Goal: Task Accomplishment & Management: Use online tool/utility

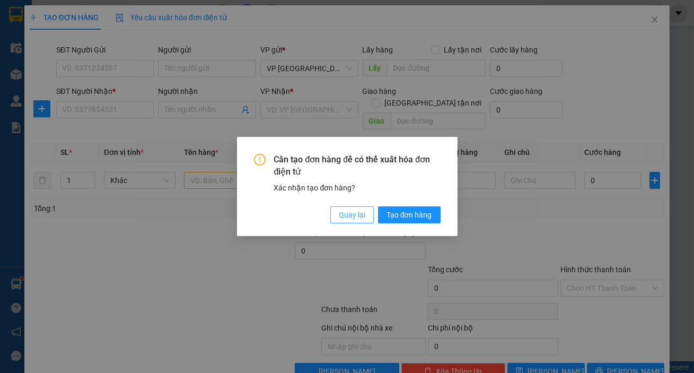
click at [348, 217] on span "Quay lại" at bounding box center [352, 215] width 26 height 12
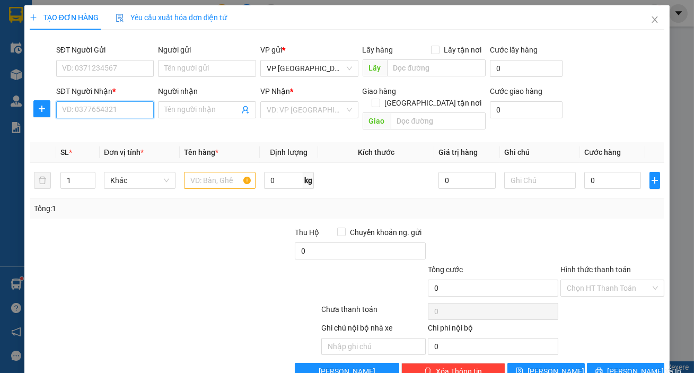
click at [111, 109] on input "SĐT Người Nhận *" at bounding box center [105, 109] width 98 height 17
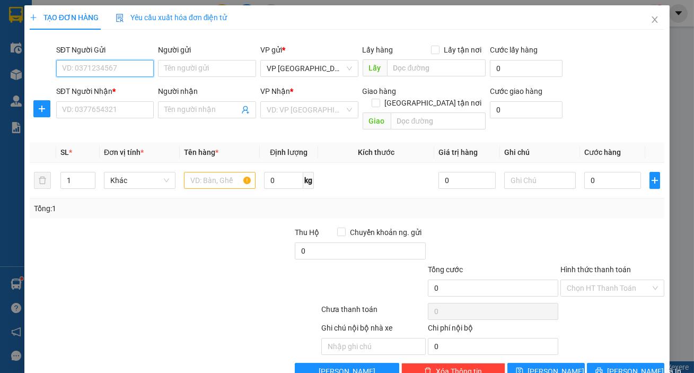
click at [82, 76] on input "SĐT Người Gửi" at bounding box center [105, 68] width 98 height 17
type input "0973020276"
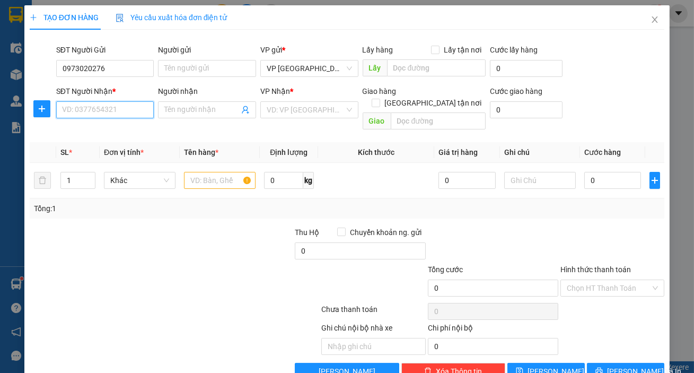
click at [96, 112] on input "SĐT Người Nhận *" at bounding box center [105, 109] width 98 height 17
type input "0962571819"
click at [291, 111] on input "search" at bounding box center [306, 110] width 78 height 16
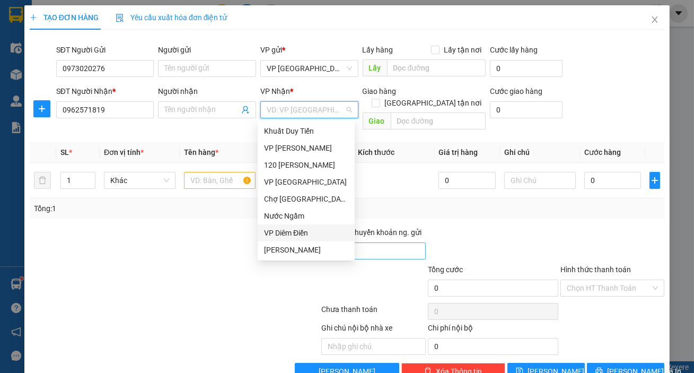
click at [307, 237] on div "VP Diêm Điền" at bounding box center [306, 233] width 84 height 12
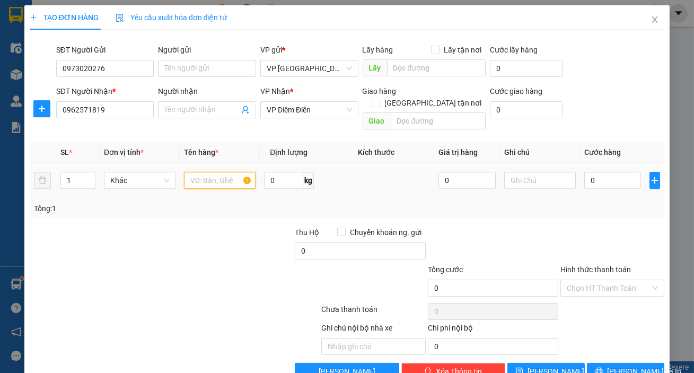
click at [218, 172] on input "text" at bounding box center [220, 180] width 72 height 17
type input "1 [PERSON_NAME]"
drag, startPoint x: 594, startPoint y: 175, endPoint x: 603, endPoint y: 170, distance: 10.0
click at [595, 174] on input "0" at bounding box center [612, 180] width 57 height 17
type input "005"
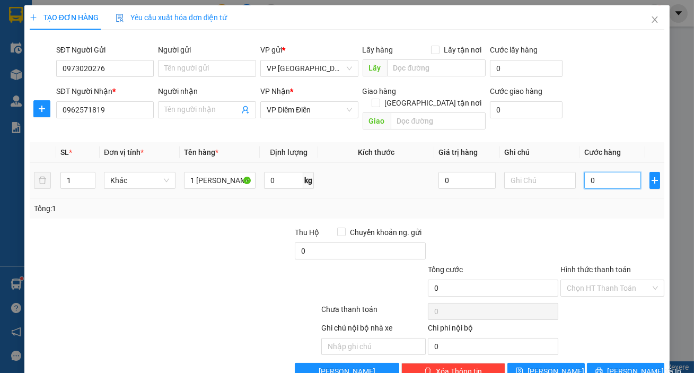
type input "5"
type input "0.050"
type input "50"
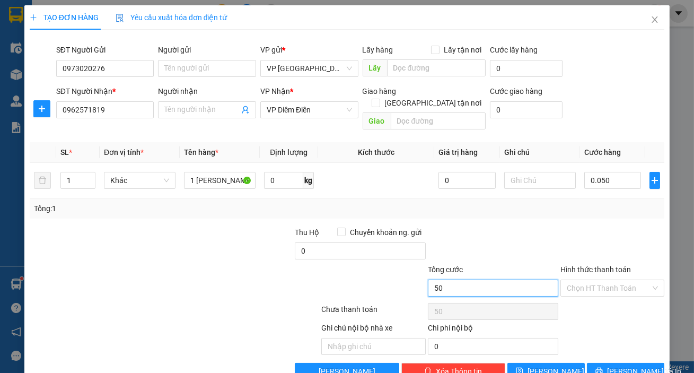
type input "50.000"
click at [486, 280] on input "50.000" at bounding box center [493, 287] width 130 height 17
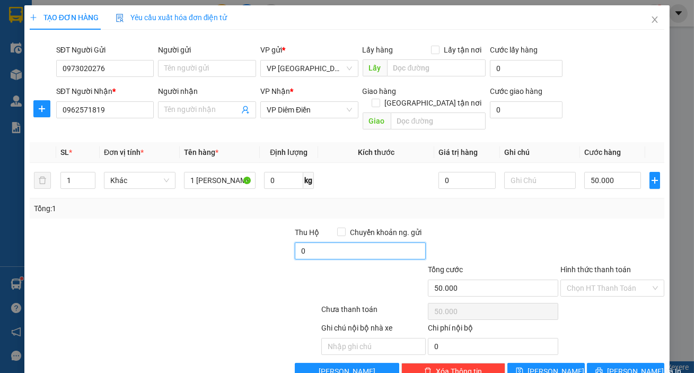
click at [375, 242] on input "0" at bounding box center [360, 250] width 130 height 17
type input "3.600.000"
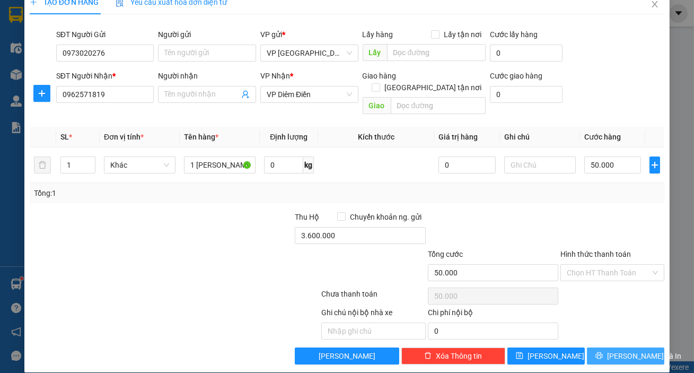
click at [618, 350] on span "[PERSON_NAME] và In" at bounding box center [644, 356] width 74 height 12
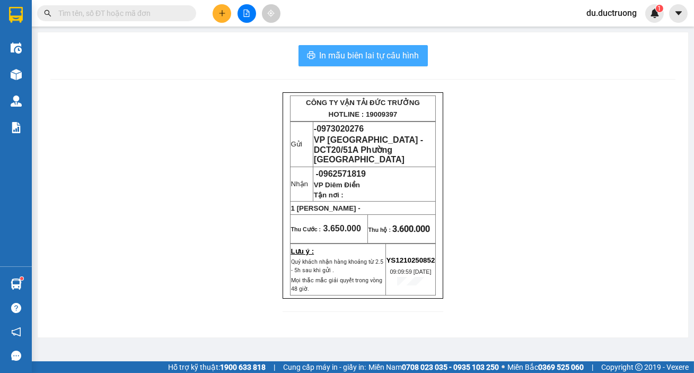
click at [384, 59] on span "In mẫu biên lai tự cấu hình" at bounding box center [370, 55] width 100 height 13
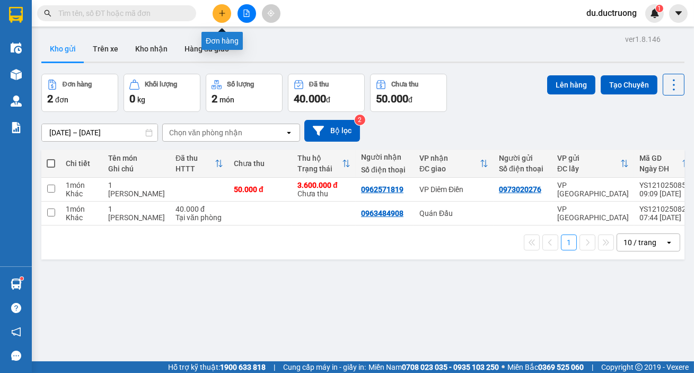
click at [223, 14] on icon "plus" at bounding box center [221, 13] width 7 height 7
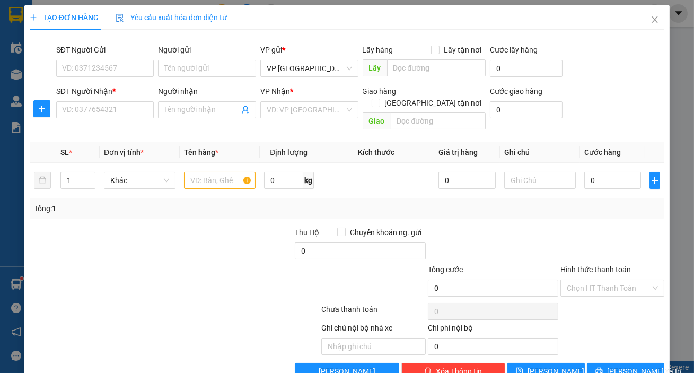
click at [117, 119] on div "SĐT Người Nhận * VD: 0377654321" at bounding box center [105, 103] width 98 height 37
click at [127, 118] on div "SĐT Người Nhận * VD: 0377654321" at bounding box center [105, 103] width 98 height 37
type input "0977935940"
click at [284, 109] on input "search" at bounding box center [306, 110] width 78 height 16
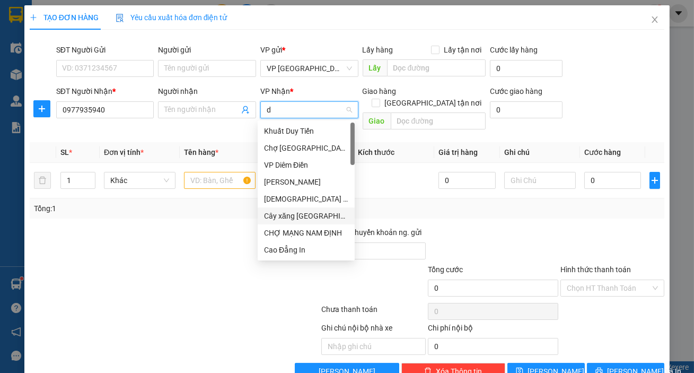
type input "dt"
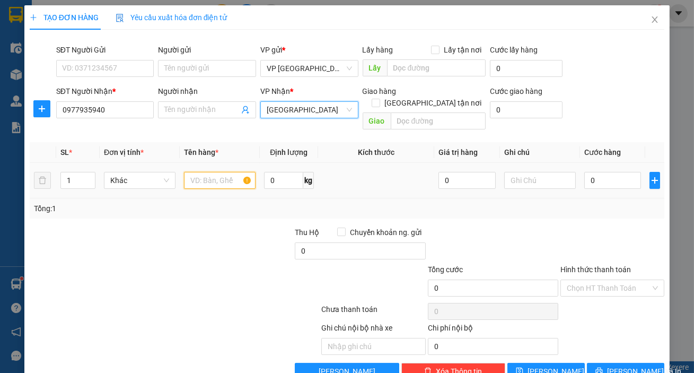
click at [214, 172] on input "text" at bounding box center [220, 180] width 72 height 17
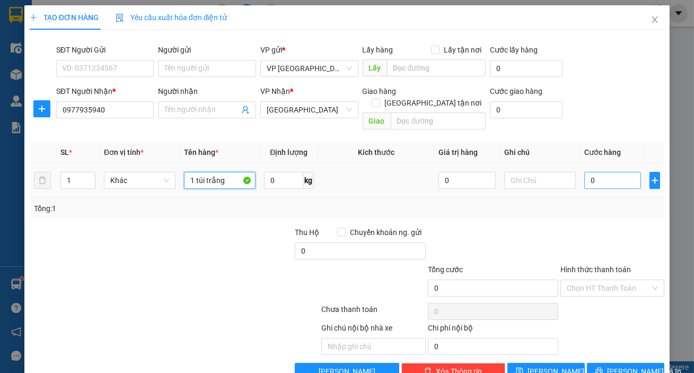
type input "1 túi trắng"
click at [606, 172] on input "0" at bounding box center [612, 180] width 57 height 17
type input "003"
type input "3"
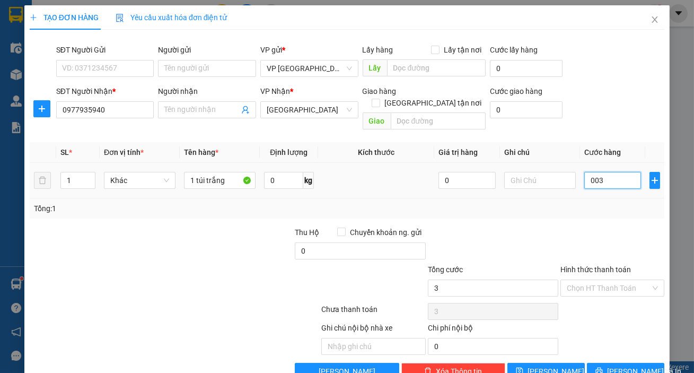
type input "0.030"
type input "30"
type input "30.000"
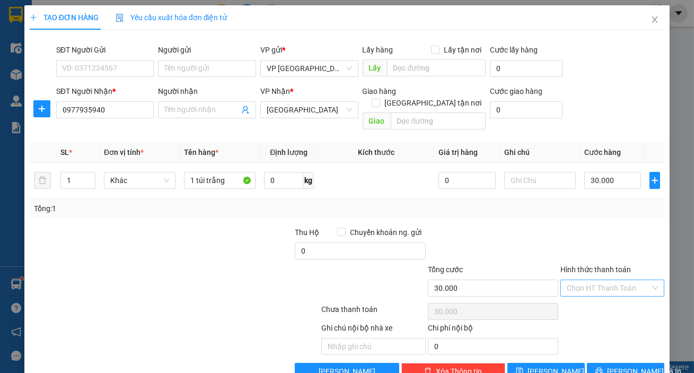
click at [616, 280] on input "Hình thức thanh toán" at bounding box center [609, 288] width 84 height 16
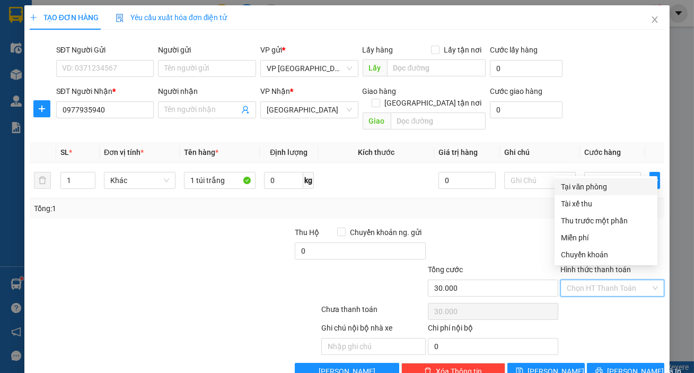
click at [612, 193] on div "Tại văn phòng" at bounding box center [605, 186] width 103 height 17
type input "0"
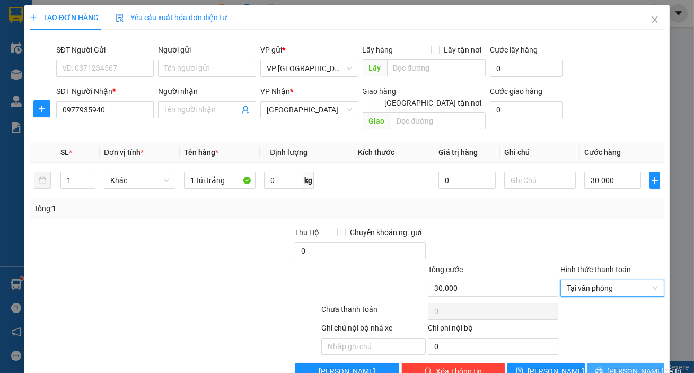
click at [625, 365] on span "[PERSON_NAME] và In" at bounding box center [644, 371] width 74 height 12
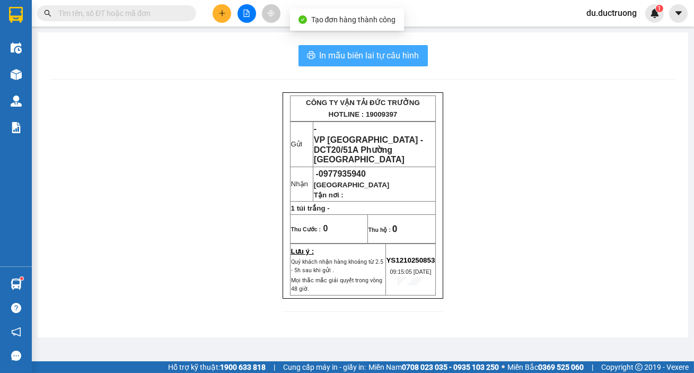
click at [414, 50] on span "In mẫu biên lai tự cấu hình" at bounding box center [370, 55] width 100 height 13
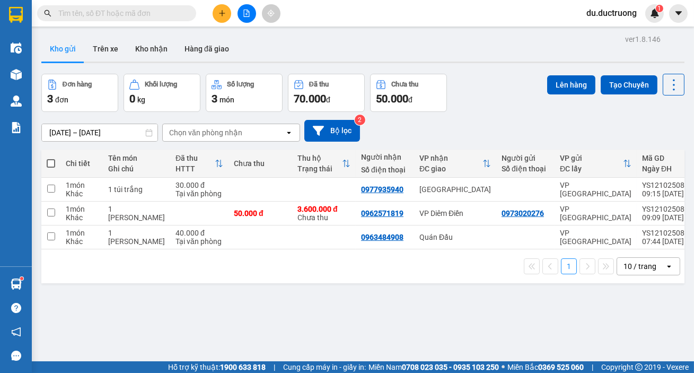
scroll to position [69, 0]
click at [217, 12] on button at bounding box center [222, 13] width 19 height 19
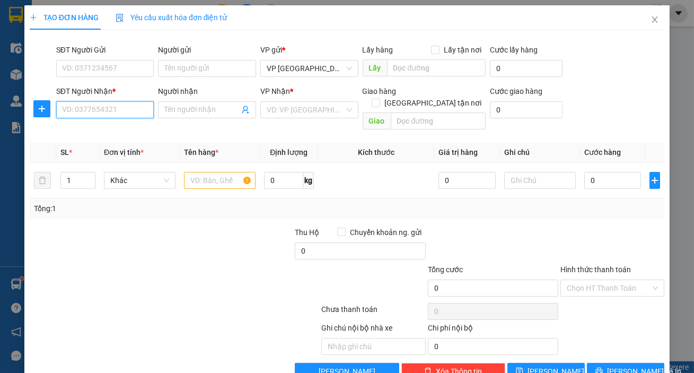
click at [110, 115] on input "SĐT Người Nhận *" at bounding box center [105, 109] width 98 height 17
click at [116, 133] on div "0983596166 - 0345205210" at bounding box center [107, 131] width 90 height 12
type input "0983596166"
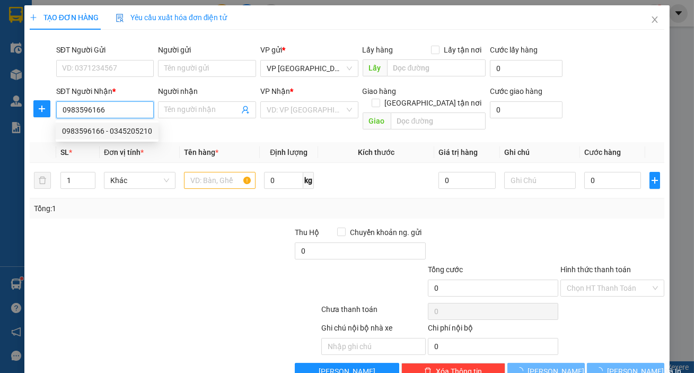
type input "0345205210"
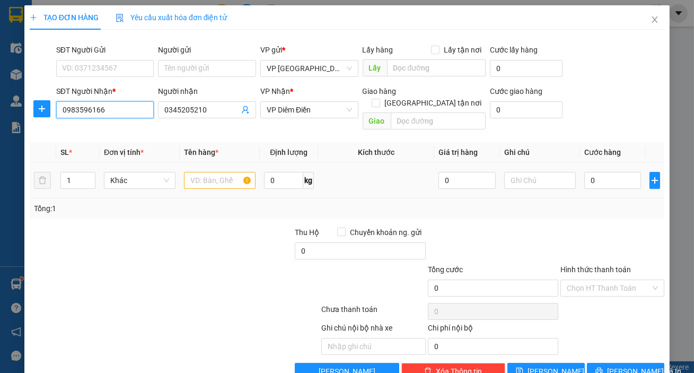
type input "0983596166"
click at [218, 172] on input "text" at bounding box center [220, 180] width 72 height 17
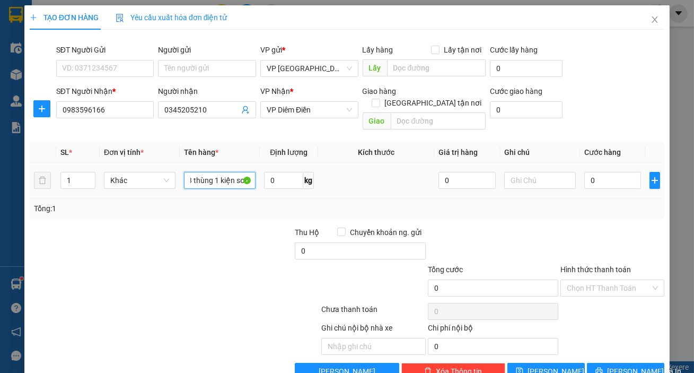
scroll to position [0, 5]
type input "3 thùng 1 kiện sơn"
click at [600, 172] on input "0" at bounding box center [612, 180] width 57 height 17
type input "001"
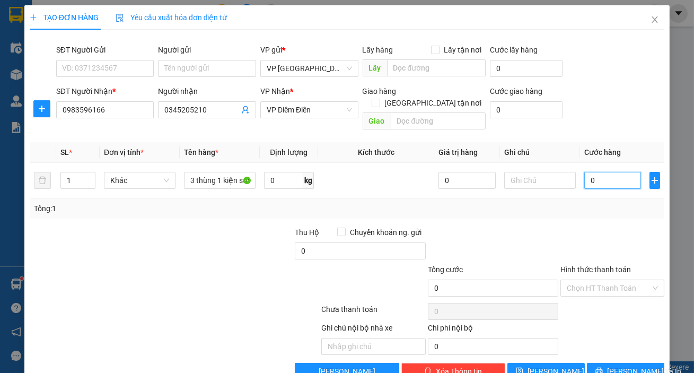
type input "1"
type input "0.012"
type input "12"
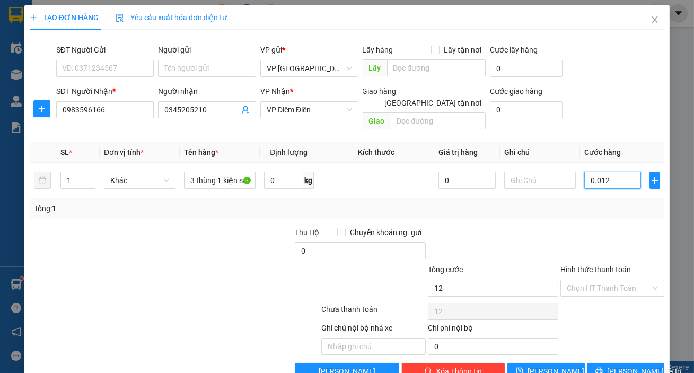
type input "00.120"
type input "120"
type input "120.000"
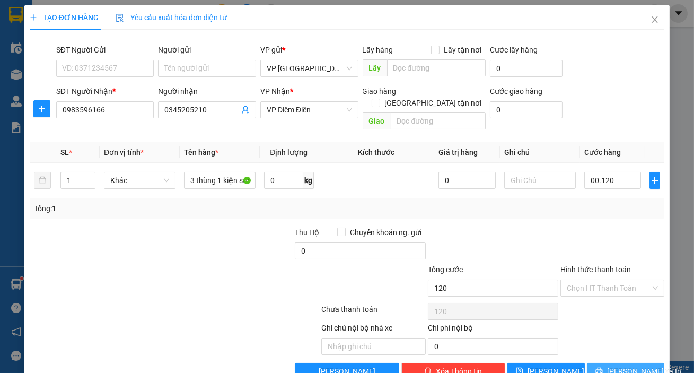
type input "120.000"
click at [619, 366] on button "[PERSON_NAME] và In" at bounding box center [625, 371] width 77 height 17
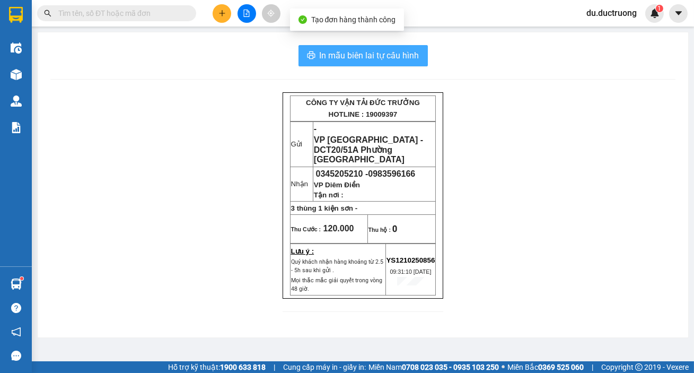
click at [388, 55] on span "In mẫu biên lai tự cấu hình" at bounding box center [370, 55] width 100 height 13
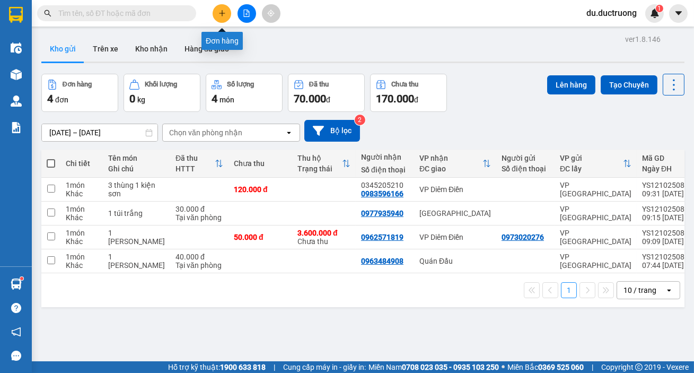
click at [224, 15] on icon "plus" at bounding box center [221, 13] width 7 height 7
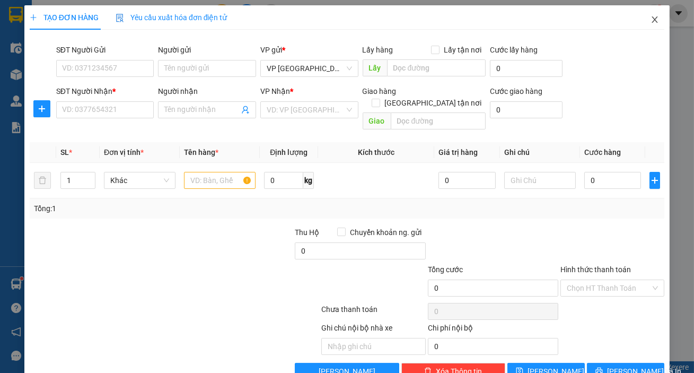
click at [652, 23] on icon "close" at bounding box center [655, 19] width 6 height 6
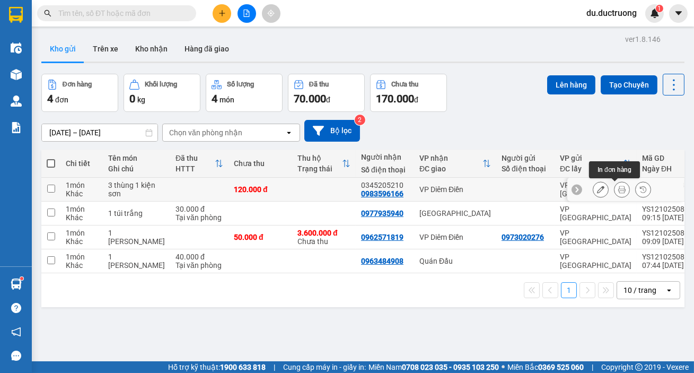
click at [618, 187] on icon at bounding box center [621, 188] width 7 height 7
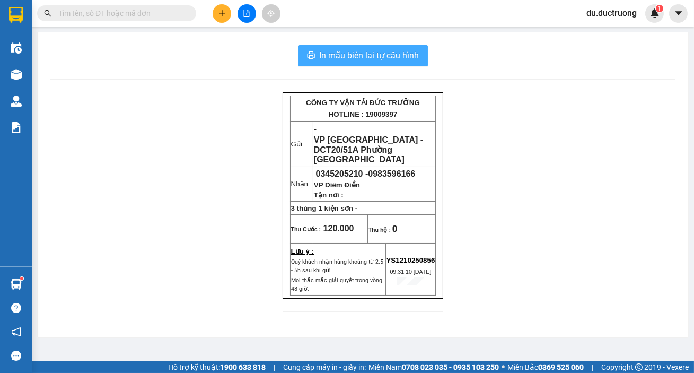
click at [363, 62] on span "In mẫu biên lai tự cấu hình" at bounding box center [370, 55] width 100 height 13
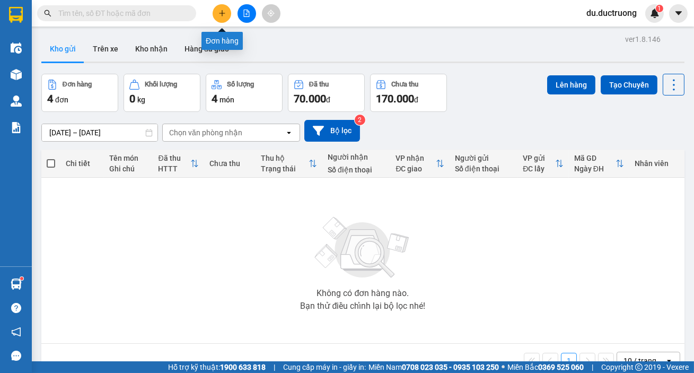
click at [218, 16] on icon "plus" at bounding box center [221, 13] width 7 height 7
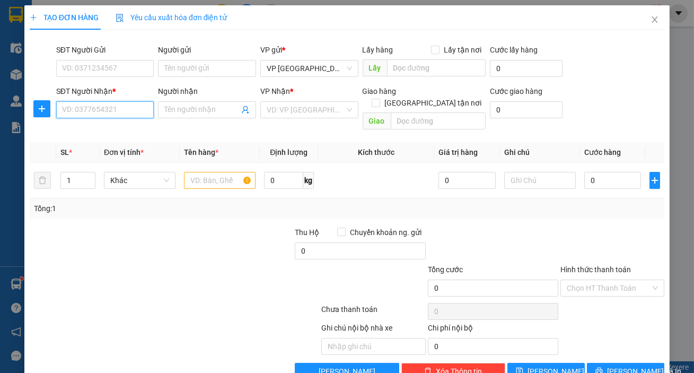
click at [113, 107] on input "SĐT Người Nhận *" at bounding box center [105, 109] width 98 height 17
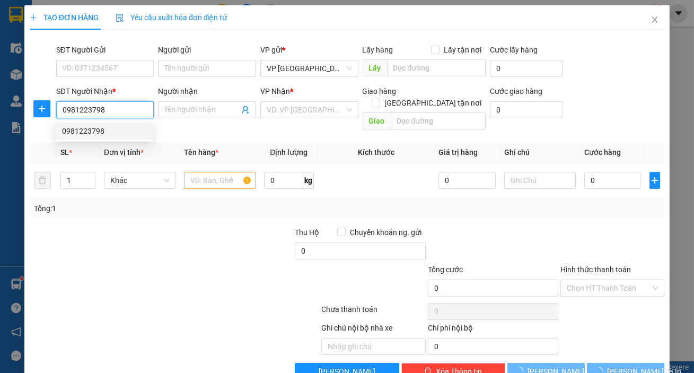
click at [102, 132] on div "0981223798" at bounding box center [104, 131] width 84 height 12
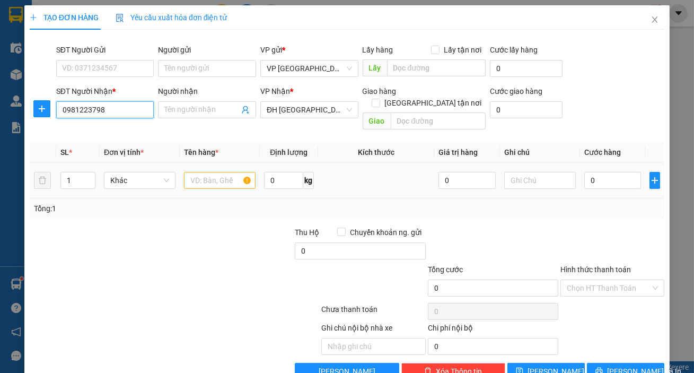
type input "0981223798"
click at [215, 172] on input "text" at bounding box center [220, 180] width 72 height 17
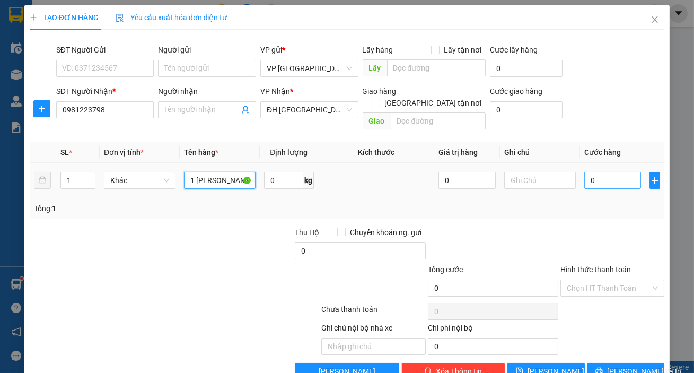
type input "1 [PERSON_NAME]"
click at [608, 172] on input "0" at bounding box center [612, 180] width 57 height 17
type input "003"
type input "3"
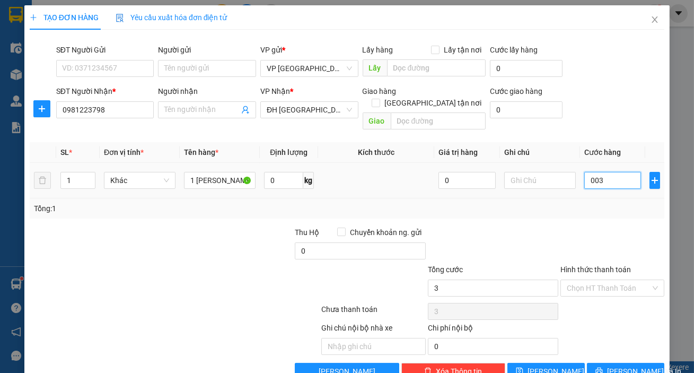
type input "0.030"
type input "30"
type input "30.000"
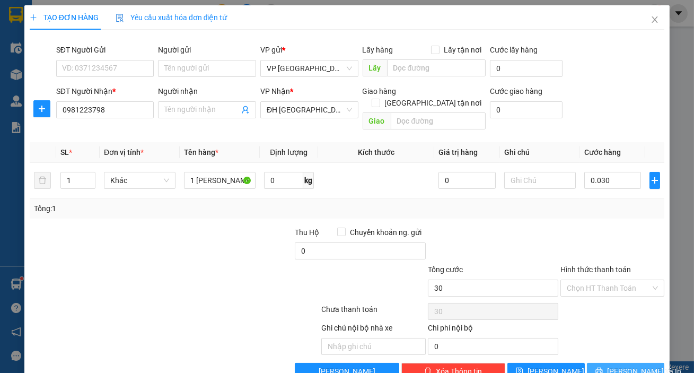
type input "30.000"
click at [602, 367] on icon "printer" at bounding box center [598, 370] width 7 height 7
click at [620, 365] on span "[PERSON_NAME] và In" at bounding box center [644, 371] width 74 height 12
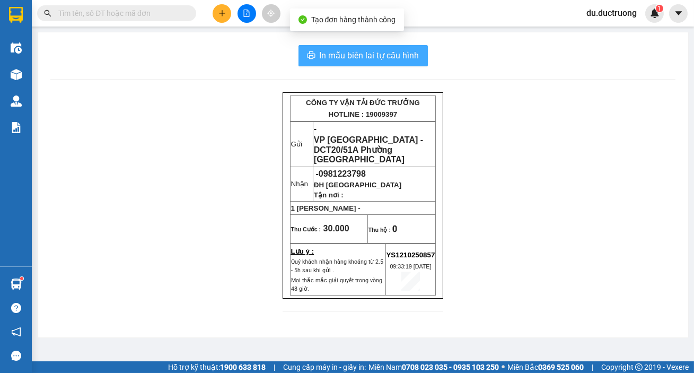
click at [382, 61] on span "In mẫu biên lai tự cấu hình" at bounding box center [370, 55] width 100 height 13
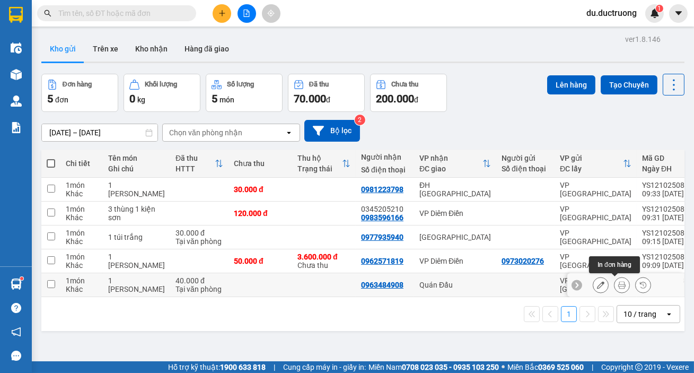
click at [618, 282] on icon at bounding box center [621, 284] width 7 height 7
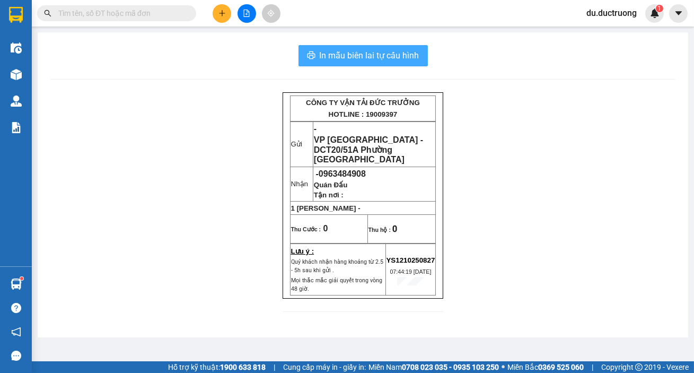
click at [350, 56] on span "In mẫu biên lai tự cấu hình" at bounding box center [370, 55] width 100 height 13
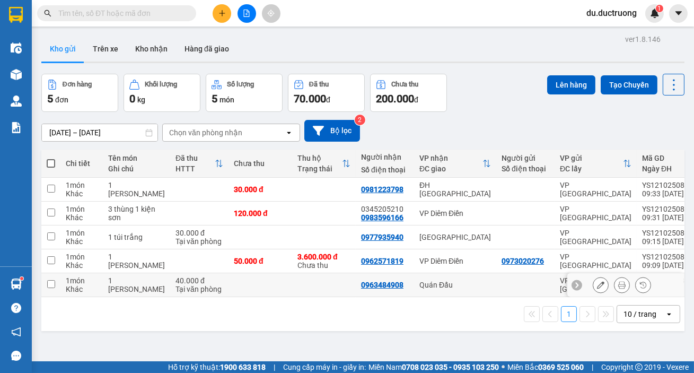
drag, startPoint x: 51, startPoint y: 284, endPoint x: 67, endPoint y: 281, distance: 16.2
click at [51, 283] on input "checkbox" at bounding box center [51, 284] width 8 height 8
checkbox input "true"
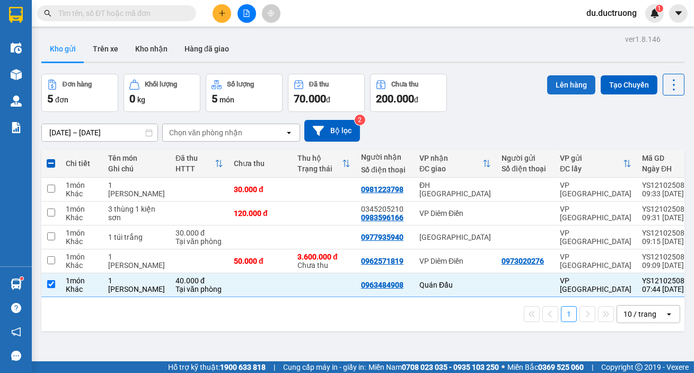
click at [556, 88] on button "Lên hàng" at bounding box center [571, 84] width 48 height 19
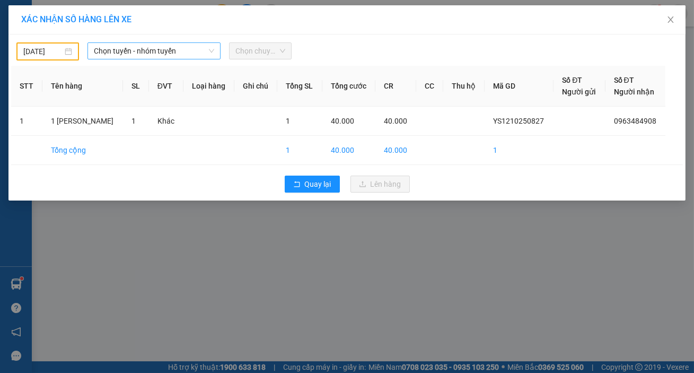
click at [120, 48] on span "Chọn tuyến - nhóm tuyến" at bounding box center [154, 51] width 120 height 16
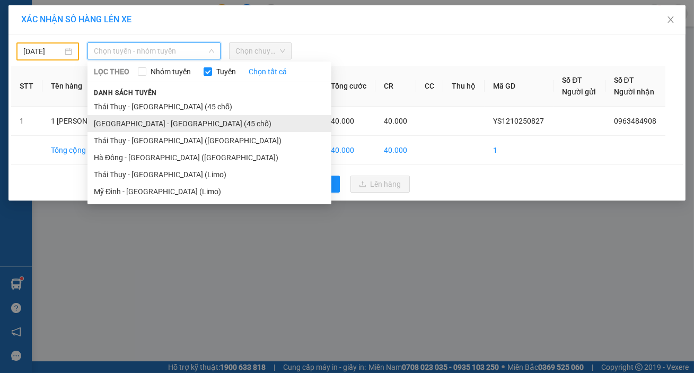
click at [137, 124] on li "[GEOGRAPHIC_DATA] - [GEOGRAPHIC_DATA] (45 chỗ)" at bounding box center [209, 123] width 244 height 17
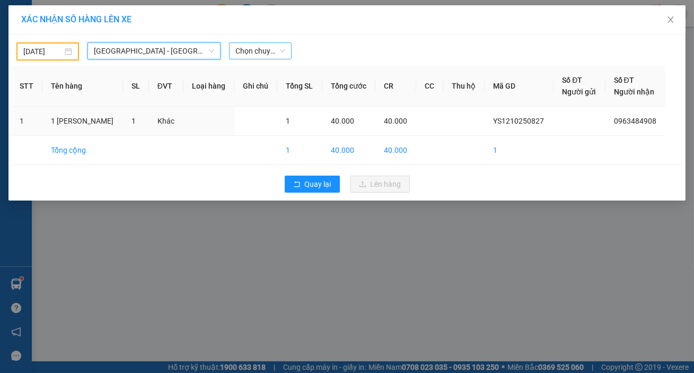
click at [269, 46] on span "Chọn chuyến" at bounding box center [260, 51] width 50 height 16
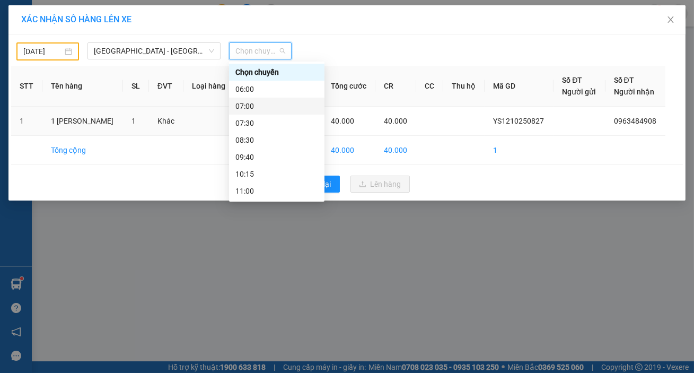
click at [289, 114] on div "Chọn chuyến 06:00 07:00 07:30 08:30 09:40 10:15 11:00 12:00 13:00 13:01 13:02 1…" at bounding box center [276, 225] width 95 height 322
click at [274, 98] on div "07:00" at bounding box center [276, 106] width 95 height 17
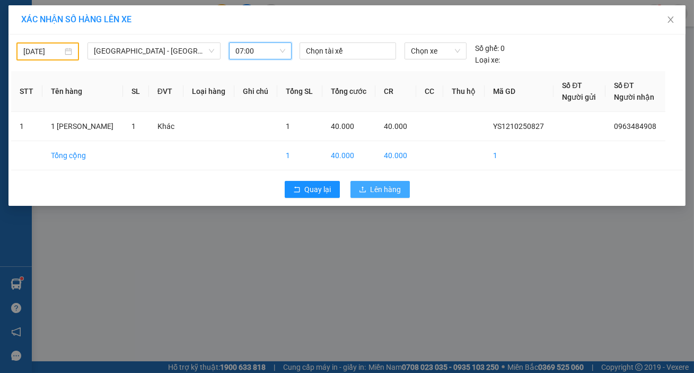
click at [370, 191] on button "Lên hàng" at bounding box center [379, 189] width 59 height 17
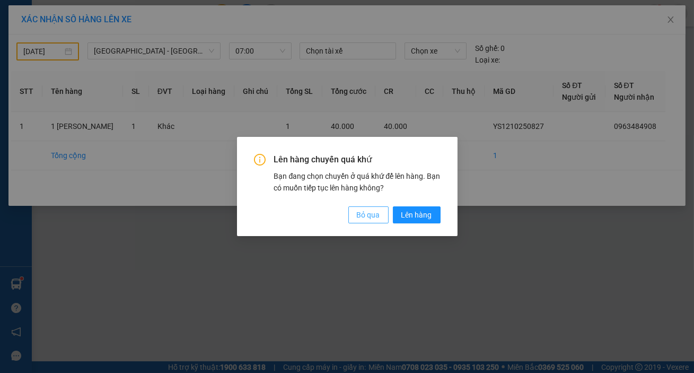
click at [365, 214] on span "Bỏ qua" at bounding box center [368, 215] width 23 height 12
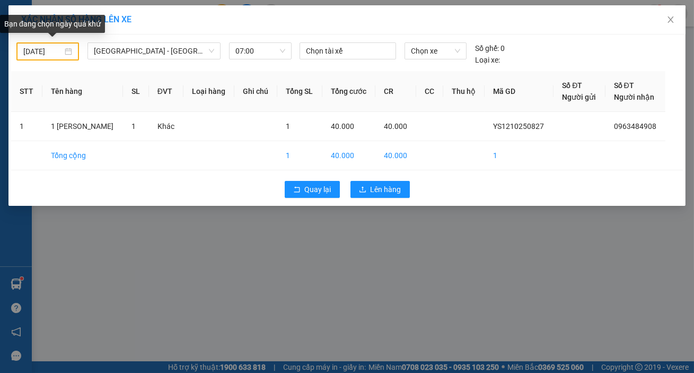
click at [46, 52] on input "[DATE]" at bounding box center [42, 52] width 39 height 12
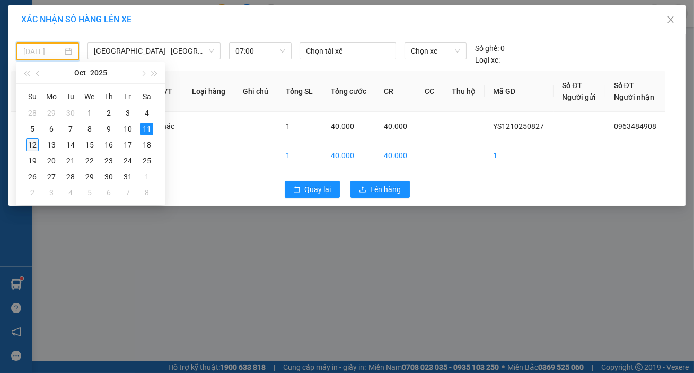
click at [34, 145] on div "12" at bounding box center [32, 144] width 13 height 13
type input "[DATE]"
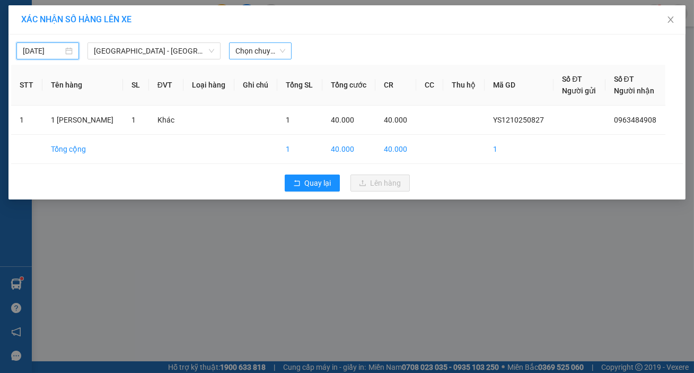
click at [238, 52] on span "Chọn chuyến" at bounding box center [260, 51] width 50 height 16
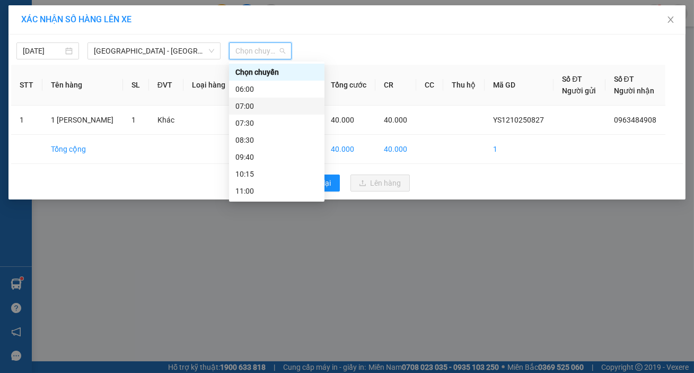
click at [267, 111] on div "07:00" at bounding box center [276, 106] width 83 height 12
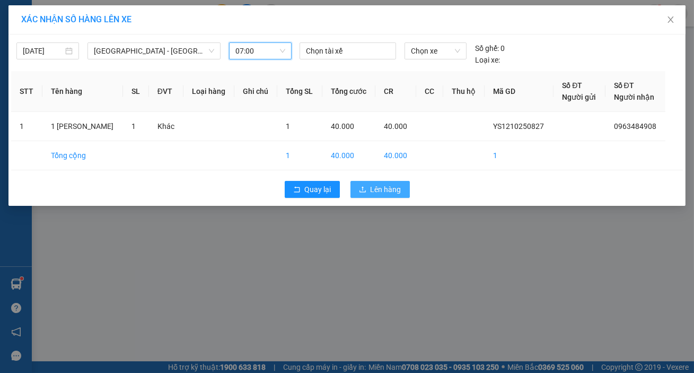
click at [391, 196] on button "Lên hàng" at bounding box center [379, 189] width 59 height 17
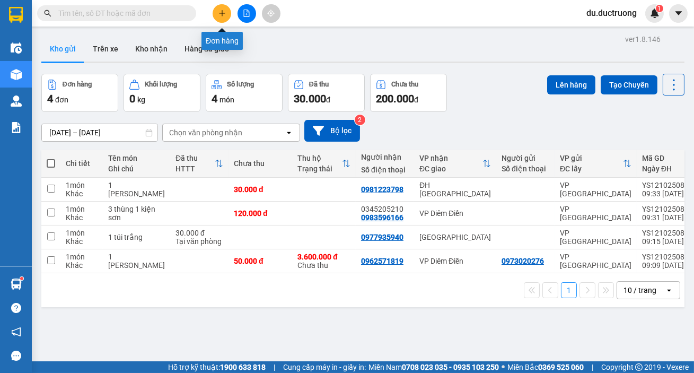
click at [218, 17] on button at bounding box center [222, 13] width 19 height 19
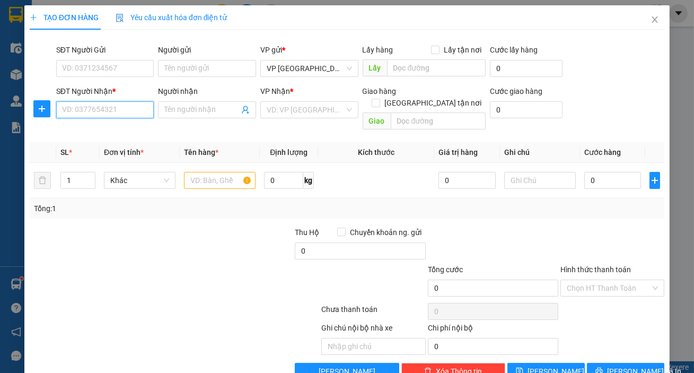
click at [114, 110] on input "SĐT Người Nhận *" at bounding box center [105, 109] width 98 height 17
type input "0961688958"
click at [293, 111] on input "search" at bounding box center [306, 110] width 78 height 16
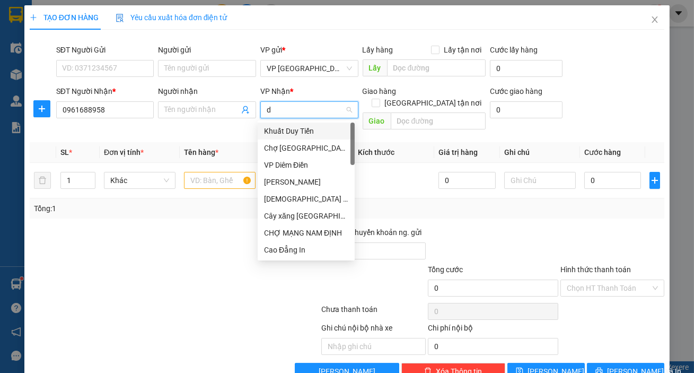
type input "dt"
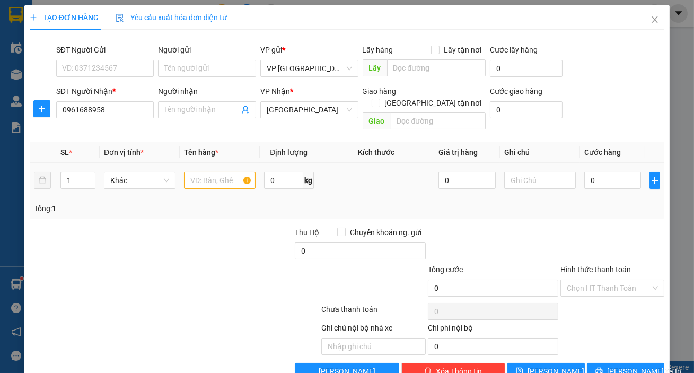
click at [215, 170] on div at bounding box center [220, 180] width 72 height 21
click at [214, 172] on input "text" at bounding box center [220, 180] width 72 height 17
type input "1 xốp"
click at [591, 172] on input "0" at bounding box center [612, 180] width 57 height 17
type input "005"
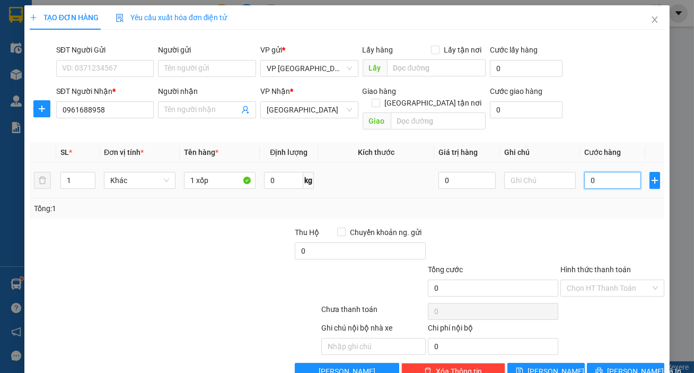
type input "5"
type input "0.050"
type input "50"
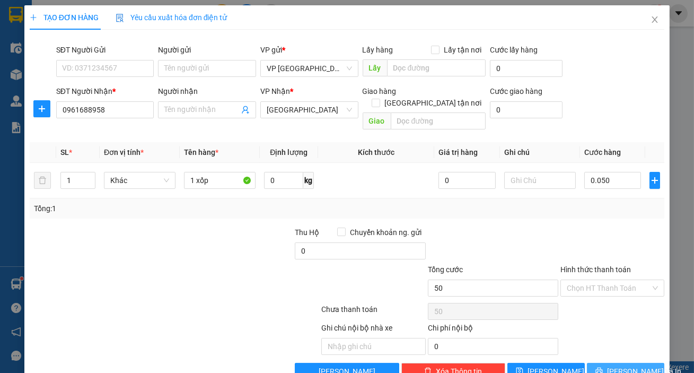
type input "50.000"
click at [637, 365] on span "[PERSON_NAME] và In" at bounding box center [644, 371] width 74 height 12
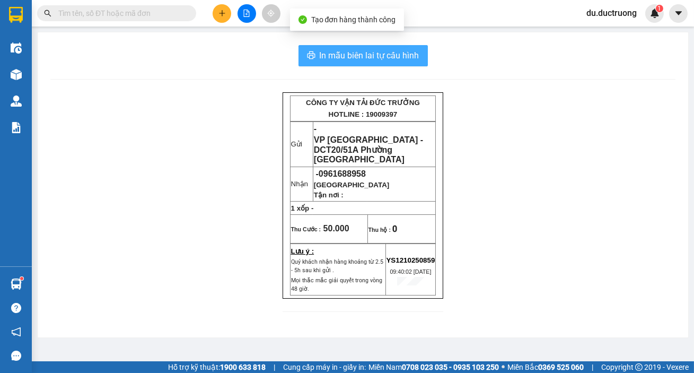
click at [367, 58] on span "In mẫu biên lai tự cấu hình" at bounding box center [370, 55] width 100 height 13
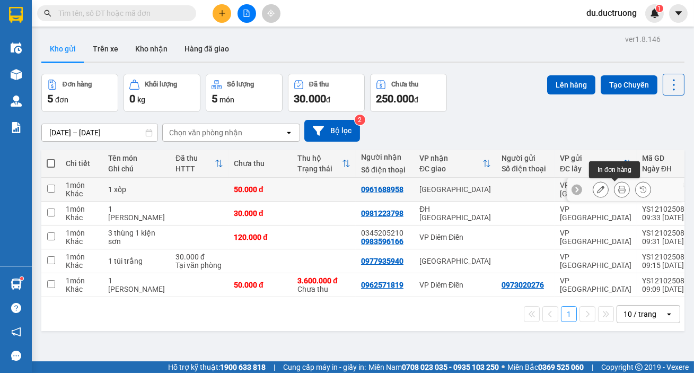
click at [618, 191] on icon at bounding box center [621, 188] width 7 height 7
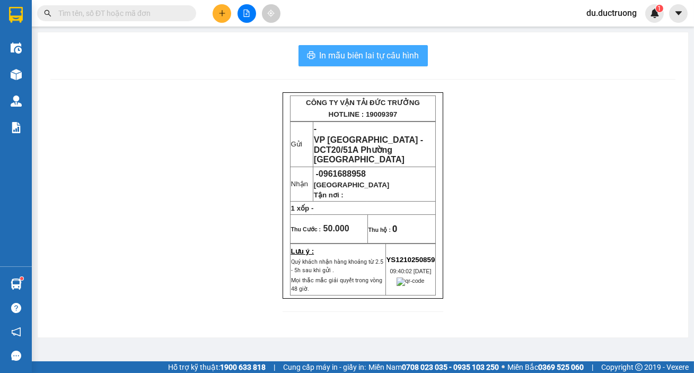
click at [370, 53] on span "In mẫu biên lai tự cấu hình" at bounding box center [370, 55] width 100 height 13
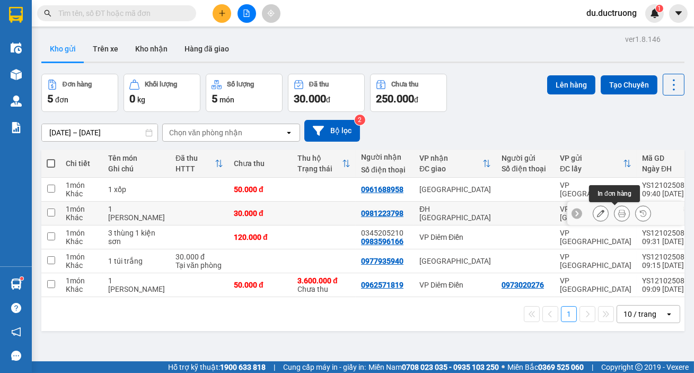
click at [619, 215] on button at bounding box center [621, 213] width 15 height 19
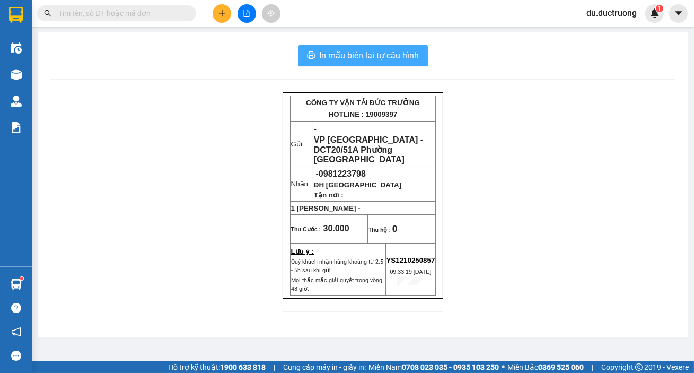
click at [382, 58] on span "In mẫu biên lai tự cấu hình" at bounding box center [370, 55] width 100 height 13
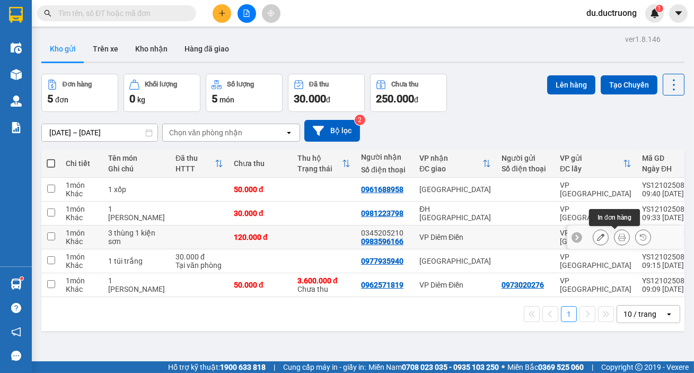
click at [618, 236] on icon at bounding box center [621, 236] width 7 height 7
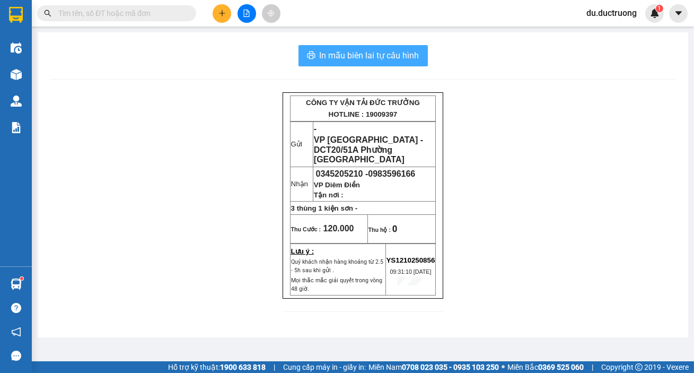
click at [413, 58] on span "In mẫu biên lai tự cấu hình" at bounding box center [370, 55] width 100 height 13
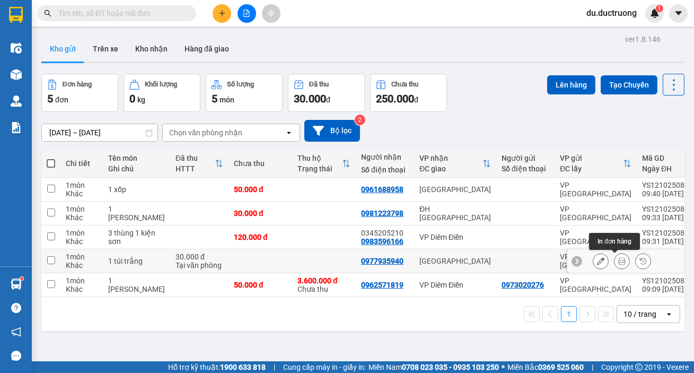
click at [618, 263] on button at bounding box center [621, 261] width 15 height 19
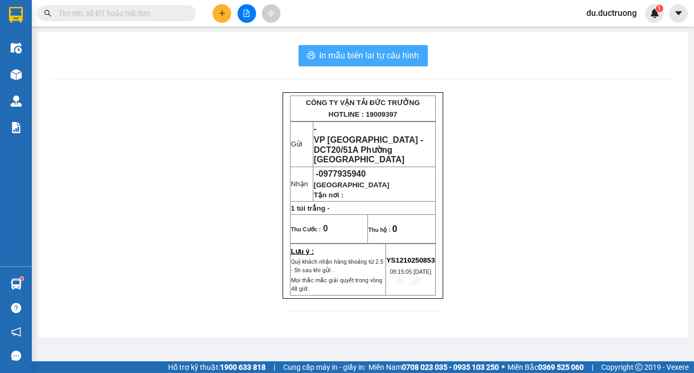
click at [399, 51] on span "In mẫu biên lai tự cấu hình" at bounding box center [370, 55] width 100 height 13
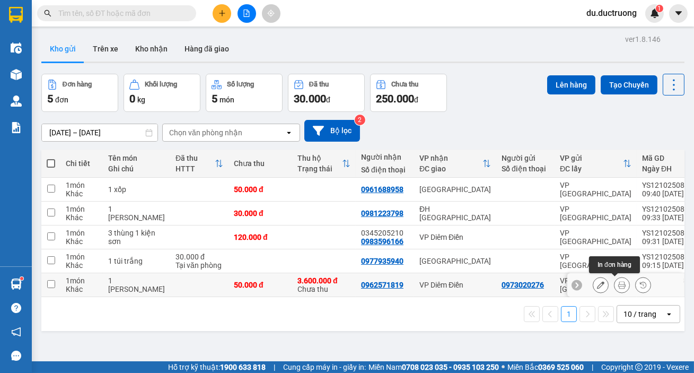
click at [614, 282] on button at bounding box center [621, 285] width 15 height 19
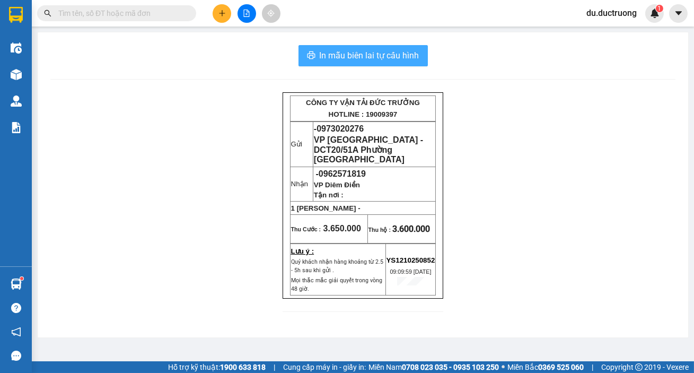
click at [397, 65] on button "In mẫu biên lai tự cấu hình" at bounding box center [362, 55] width 129 height 21
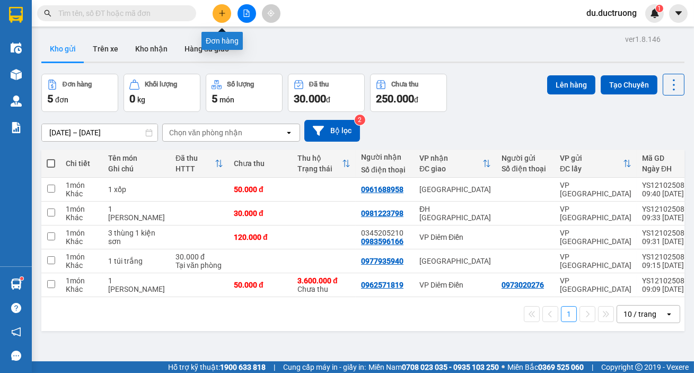
click at [226, 8] on button at bounding box center [222, 13] width 19 height 19
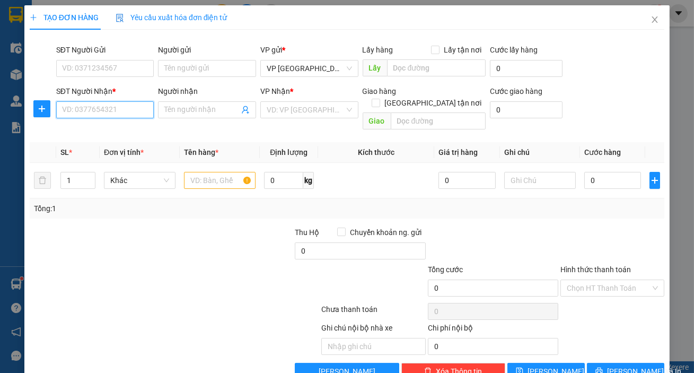
click at [127, 114] on input "SĐT Người Nhận *" at bounding box center [105, 109] width 98 height 17
type input "9372178682"
click at [286, 109] on input "search" at bounding box center [306, 110] width 78 height 16
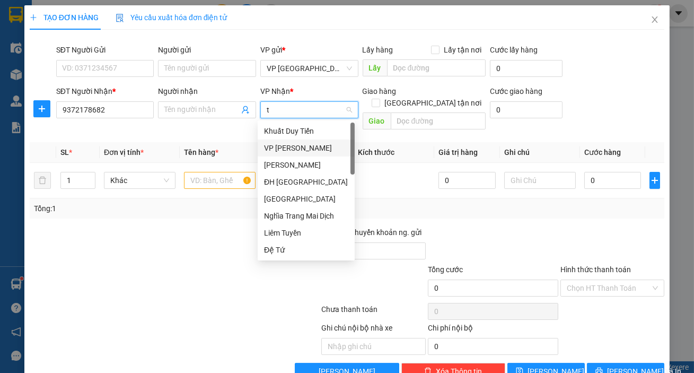
type input "tb"
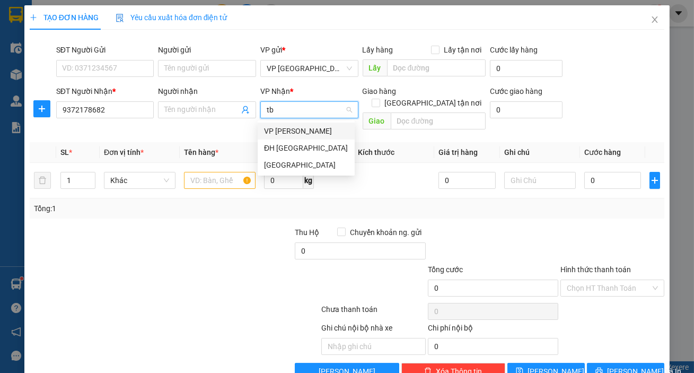
click at [296, 161] on div "[GEOGRAPHIC_DATA]" at bounding box center [306, 165] width 84 height 12
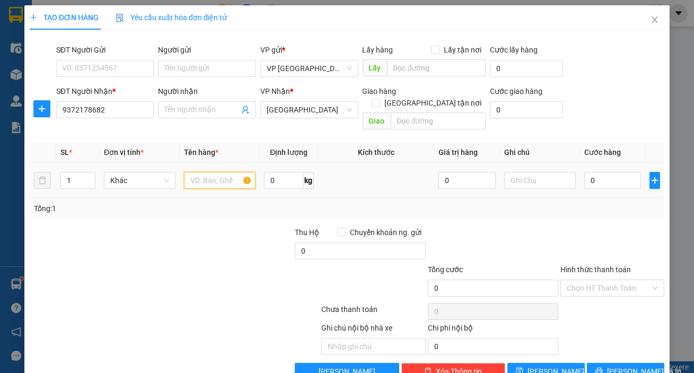
click at [229, 172] on input "text" at bounding box center [220, 180] width 72 height 17
type input "1 [PERSON_NAME]"
click at [623, 172] on input "0" at bounding box center [612, 180] width 57 height 17
type input "005"
type input "5"
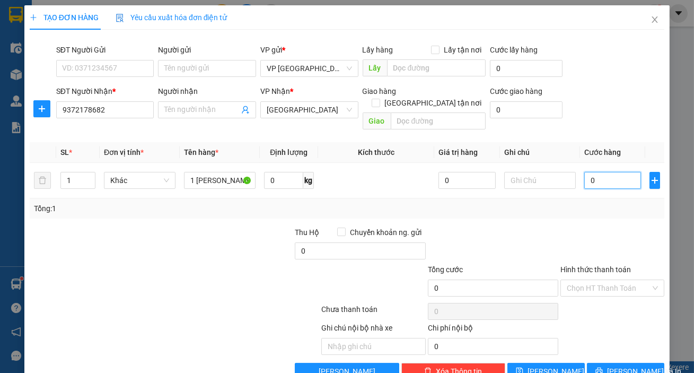
type input "5"
type input "0.050"
type input "50"
type input "50.000"
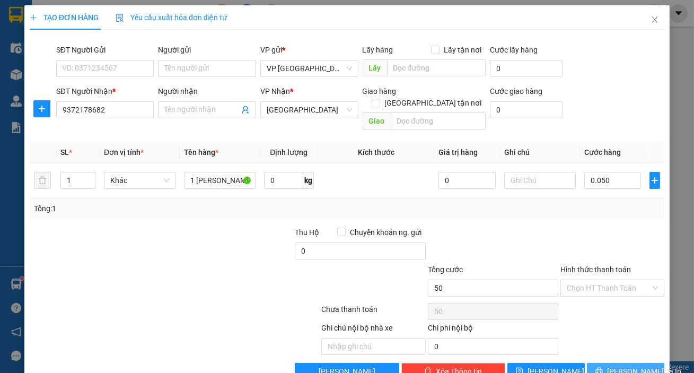
type input "50.000"
click at [637, 365] on span "[PERSON_NAME] và In" at bounding box center [644, 371] width 74 height 12
click at [125, 111] on input "9372178682" at bounding box center [105, 109] width 98 height 17
click at [63, 106] on input "9372178682" at bounding box center [105, 109] width 98 height 17
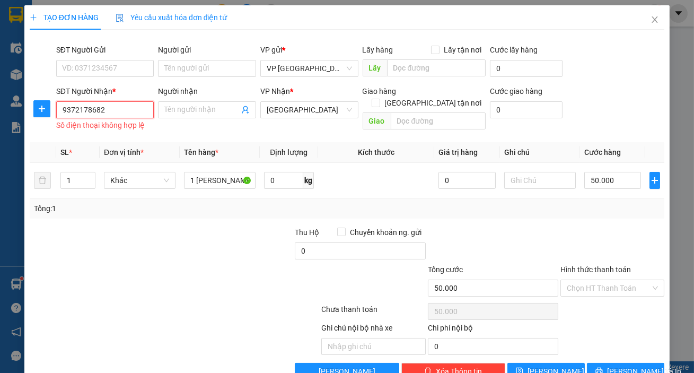
click at [63, 106] on input "9372178682" at bounding box center [105, 109] width 98 height 17
click at [67, 110] on input "9372178682" at bounding box center [105, 109] width 98 height 17
click at [67, 109] on input "9372178682" at bounding box center [105, 109] width 98 height 17
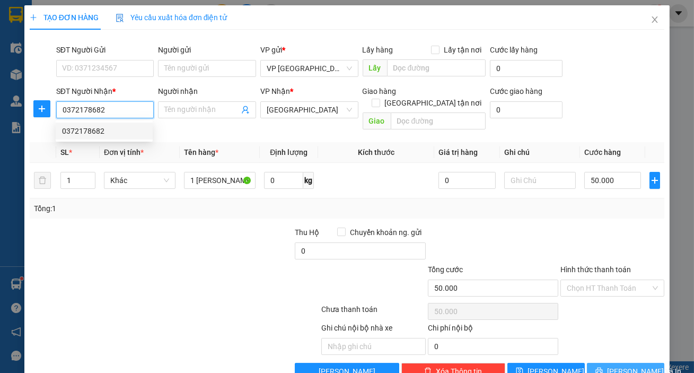
type input "0372178682"
click at [602, 367] on icon "printer" at bounding box center [598, 370] width 7 height 7
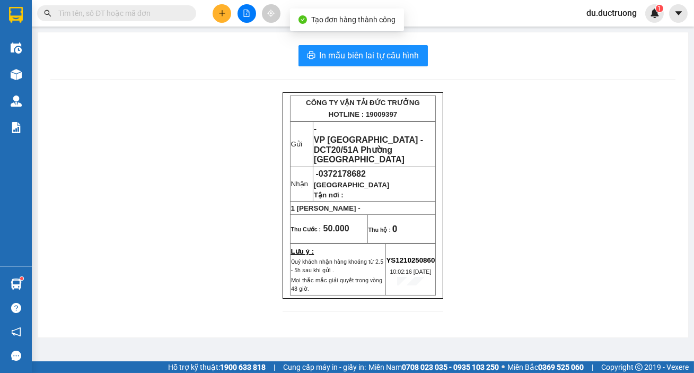
click at [381, 72] on div "In mẫu biên lai tự cấu hình CÔNG TY VẬN TẢI ĐỨC TRƯỞNG HOTLINE : 19009397 Gửi -…" at bounding box center [363, 184] width 650 height 305
click at [381, 65] on button "In mẫu biên lai tự cấu hình" at bounding box center [362, 55] width 129 height 21
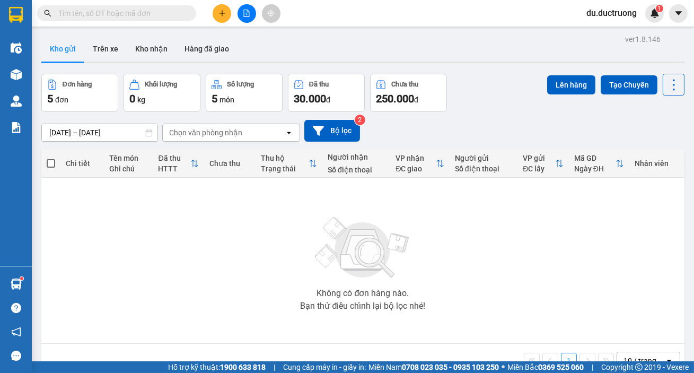
drag, startPoint x: 302, startPoint y: 241, endPoint x: 184, endPoint y: 134, distance: 159.1
click at [295, 231] on div "Không có đơn hàng nào. Bạn thử điều chỉnh lại bộ lọc nhé!" at bounding box center [363, 260] width 632 height 159
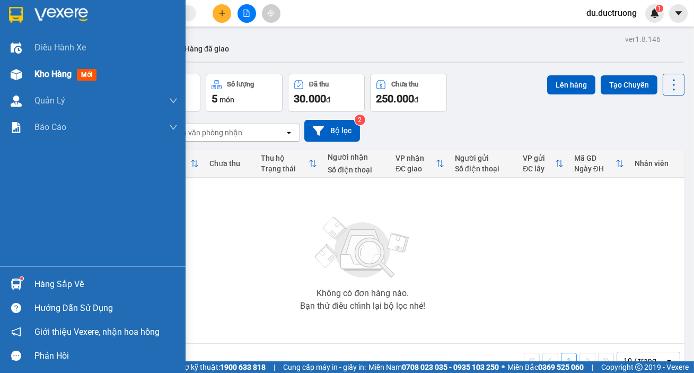
click at [65, 79] on span "Kho hàng" at bounding box center [52, 74] width 37 height 10
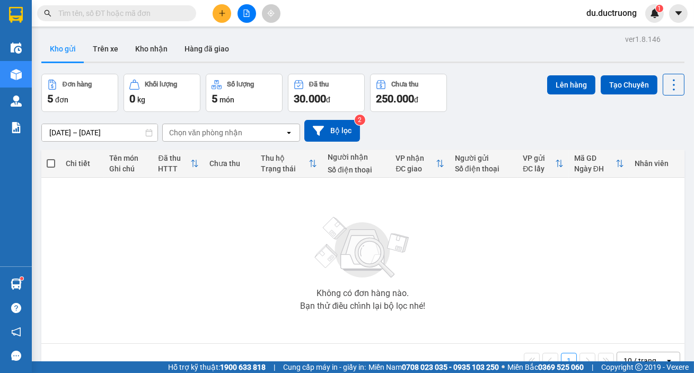
drag, startPoint x: 227, startPoint y: 290, endPoint x: 214, endPoint y: 228, distance: 63.4
click at [226, 290] on div "Không có đơn hàng nào. Bạn thử điều chỉnh lại bộ lọc nhé!" at bounding box center [363, 260] width 632 height 159
click at [220, 11] on icon "plus" at bounding box center [221, 13] width 7 height 7
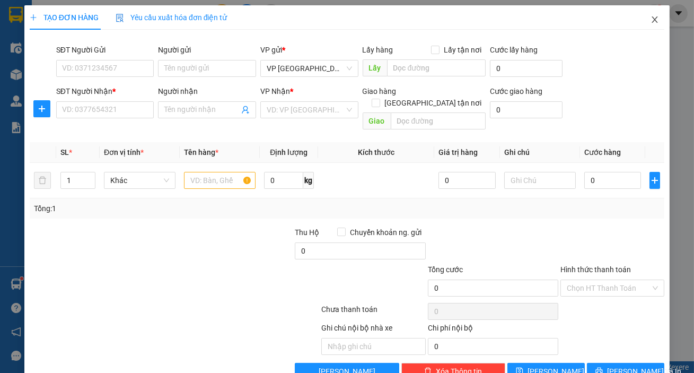
click at [649, 26] on span "Close" at bounding box center [655, 20] width 30 height 30
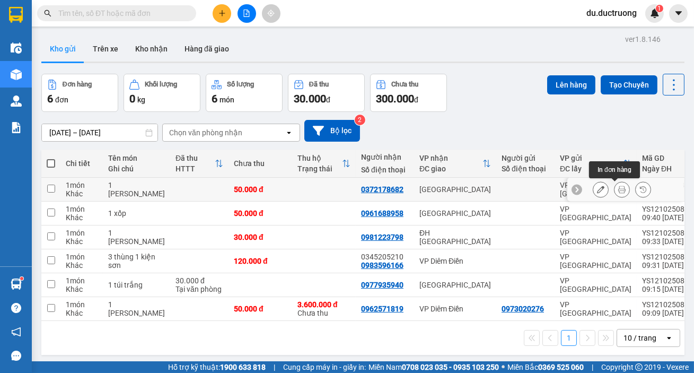
click at [618, 186] on icon at bounding box center [621, 188] width 7 height 7
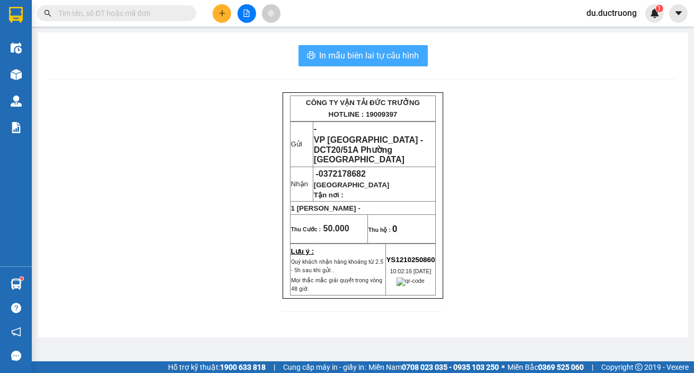
click at [326, 60] on span "In mẫu biên lai tự cấu hình" at bounding box center [370, 55] width 100 height 13
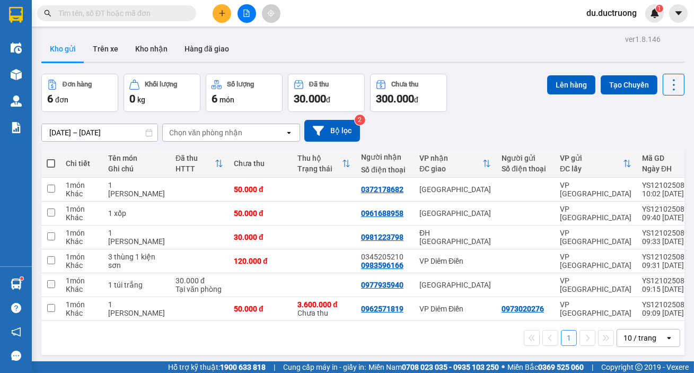
click at [48, 164] on span at bounding box center [51, 163] width 8 height 8
click at [51, 158] on input "checkbox" at bounding box center [51, 158] width 0 height 0
checkbox input "true"
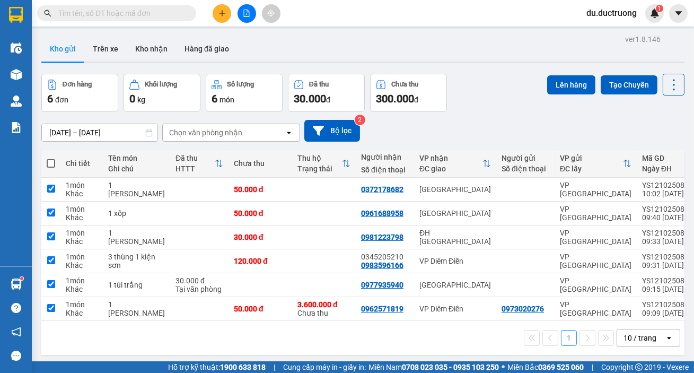
checkbox input "true"
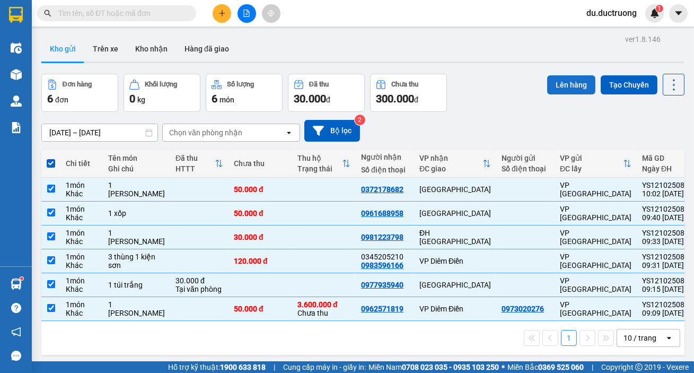
click at [567, 83] on button "Lên hàng" at bounding box center [571, 84] width 48 height 19
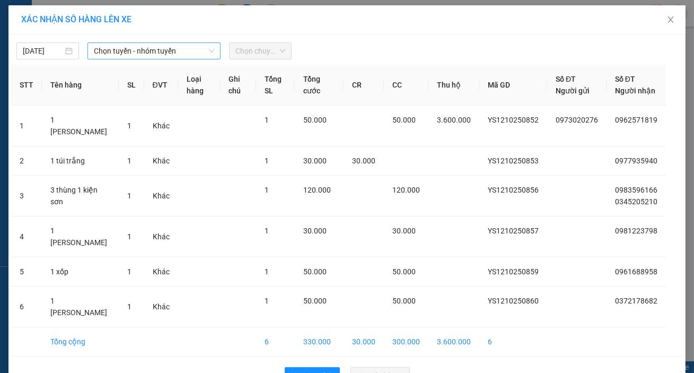
click at [132, 54] on span "Chọn tuyến - nhóm tuyến" at bounding box center [154, 51] width 120 height 16
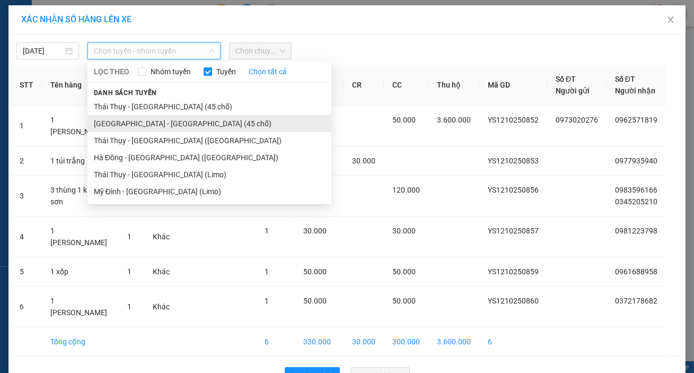
click at [139, 118] on li "[GEOGRAPHIC_DATA] - [GEOGRAPHIC_DATA] (45 chỗ)" at bounding box center [209, 123] width 244 height 17
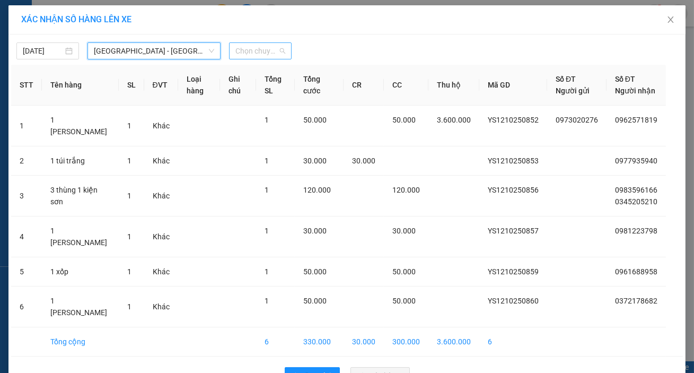
click at [249, 49] on span "Chọn chuyến" at bounding box center [260, 51] width 50 height 16
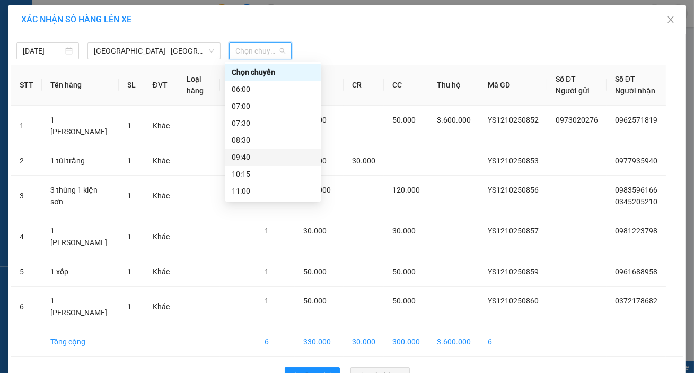
click at [262, 155] on div "09:40" at bounding box center [273, 157] width 83 height 12
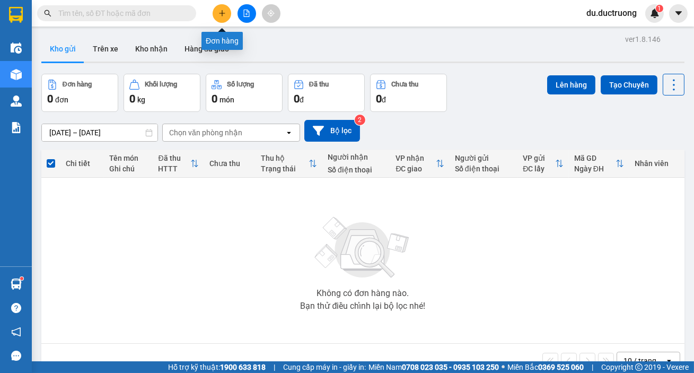
click at [223, 17] on button at bounding box center [222, 13] width 19 height 19
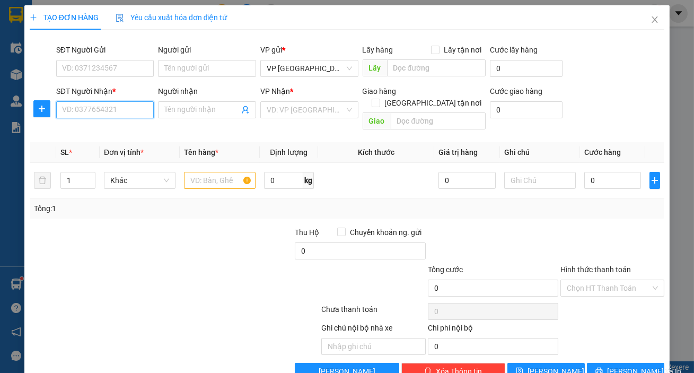
click at [101, 106] on input "SĐT Người Nhận *" at bounding box center [105, 109] width 98 height 17
click at [116, 129] on div "0862363232" at bounding box center [104, 131] width 84 height 12
type input "0862363232"
click at [217, 179] on div at bounding box center [220, 180] width 72 height 21
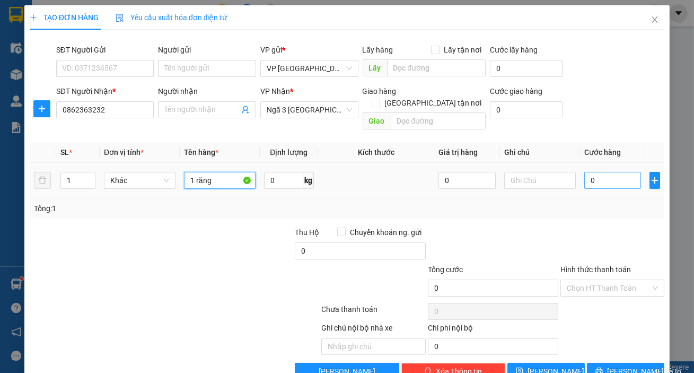
type input "1 răng"
type input "003"
type input "3"
type input "0.030"
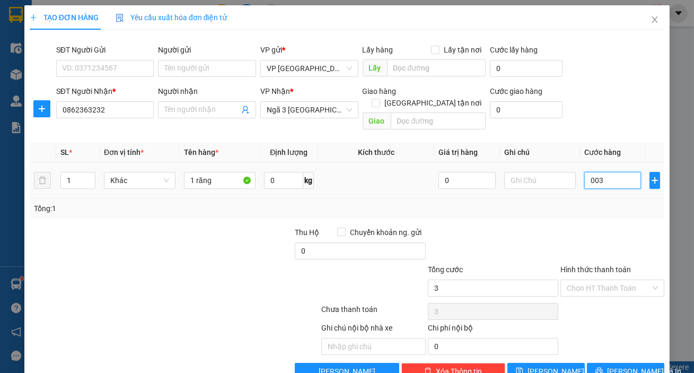
type input "30"
click at [599, 280] on input "Hình thức thanh toán" at bounding box center [609, 288] width 84 height 16
type input "30.000"
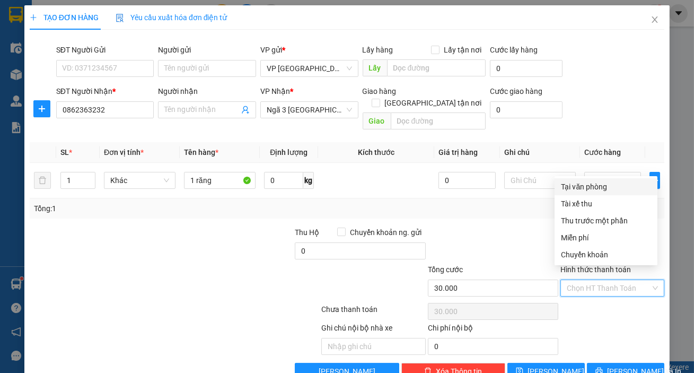
click at [627, 190] on div "Tại văn phòng" at bounding box center [606, 187] width 90 height 12
type input "0"
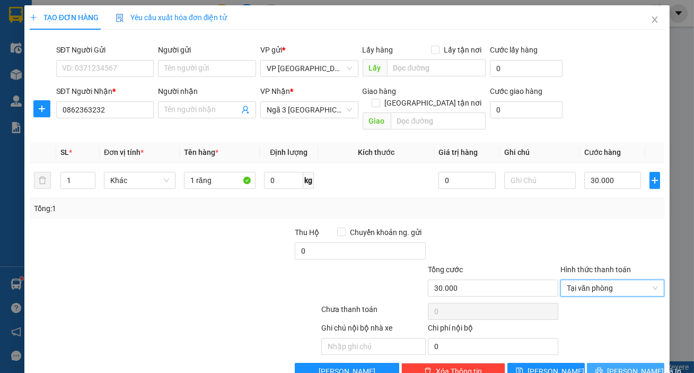
click at [642, 363] on button "[PERSON_NAME] và In" at bounding box center [625, 371] width 77 height 17
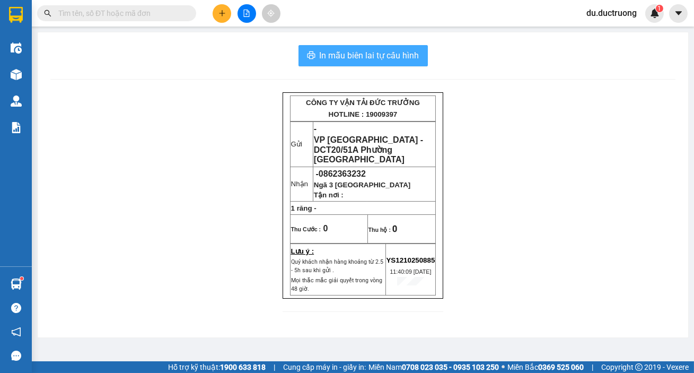
drag, startPoint x: 377, startPoint y: 46, endPoint x: 377, endPoint y: 56, distance: 10.1
click at [376, 46] on button "In mẫu biên lai tự cấu hình" at bounding box center [362, 55] width 129 height 21
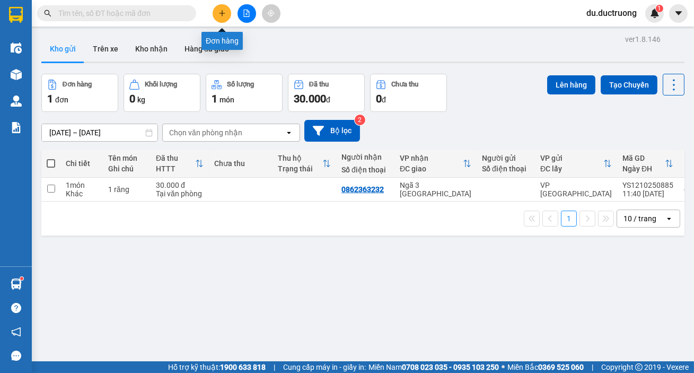
click at [222, 21] on button at bounding box center [222, 13] width 19 height 19
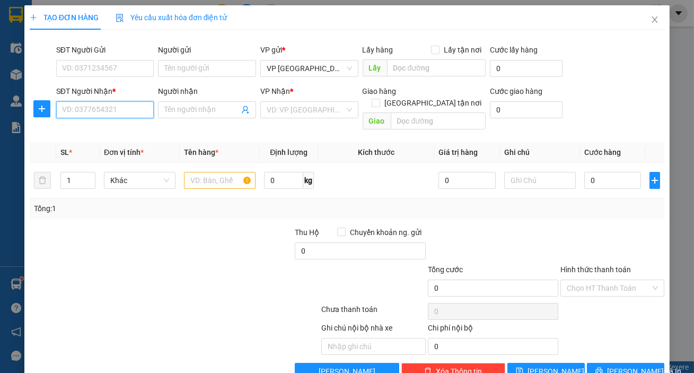
click at [130, 103] on input "SĐT Người Nhận *" at bounding box center [105, 109] width 98 height 17
click at [147, 135] on div "0352120345 - cánh đồng miêu" at bounding box center [112, 131] width 100 height 12
type input "0352120345"
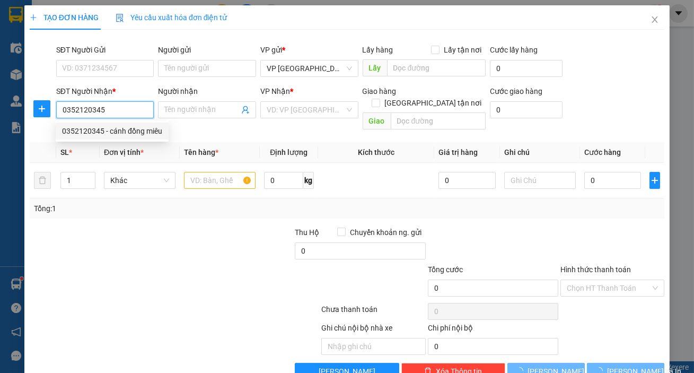
type input "cánh đồng miêu"
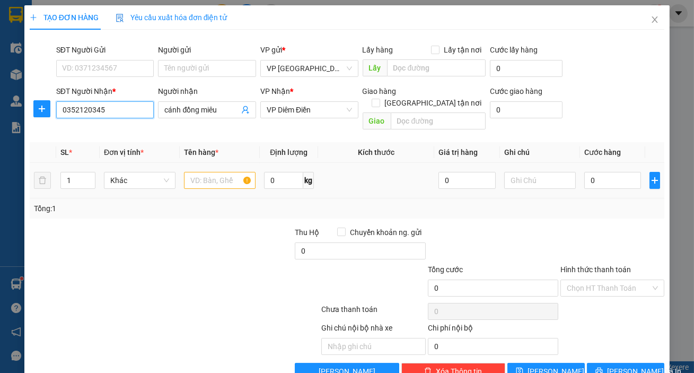
type input "0352120345"
click at [194, 172] on input "text" at bounding box center [220, 180] width 72 height 17
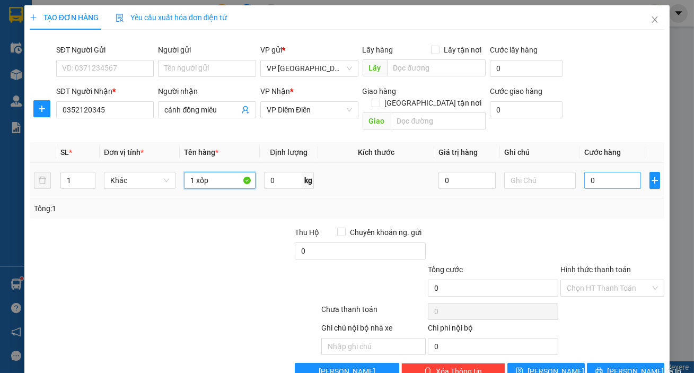
type input "1 xốp"
drag, startPoint x: 594, startPoint y: 173, endPoint x: 605, endPoint y: 177, distance: 11.9
click at [595, 173] on input "0" at bounding box center [612, 180] width 57 height 17
type input "005"
type input "5"
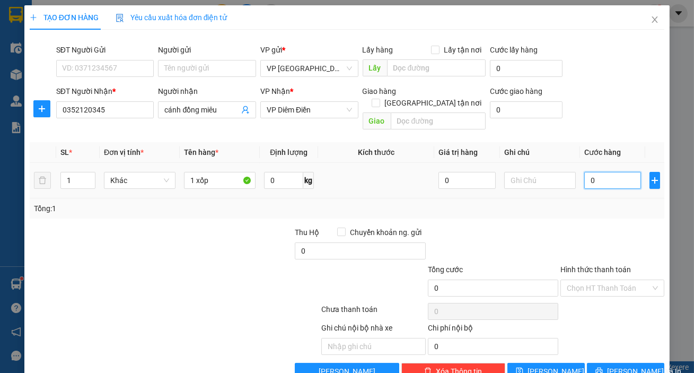
type input "5"
type input "0.050"
type input "50"
type input "50.000"
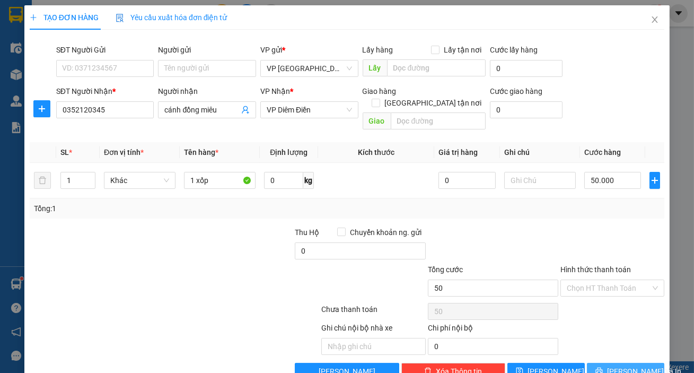
type input "50.000"
click at [648, 363] on button "[PERSON_NAME] và In" at bounding box center [625, 371] width 77 height 17
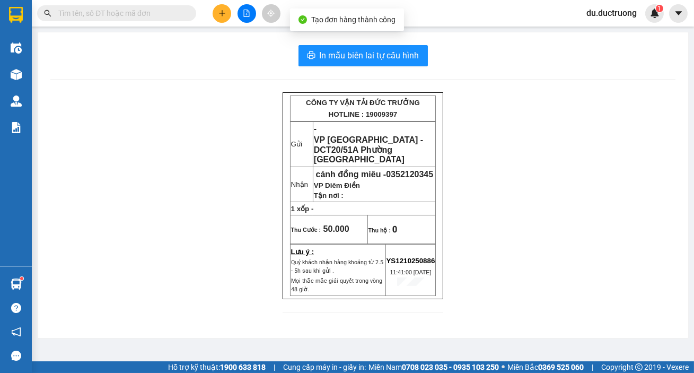
click at [403, 37] on div "In mẫu biên lai tự cấu hình CÔNG TY VẬN TẢI ĐỨC TRƯỞNG HOTLINE : 19009397 Gửi -…" at bounding box center [363, 184] width 650 height 305
click at [401, 51] on span "In mẫu biên lai tự cấu hình" at bounding box center [370, 55] width 100 height 13
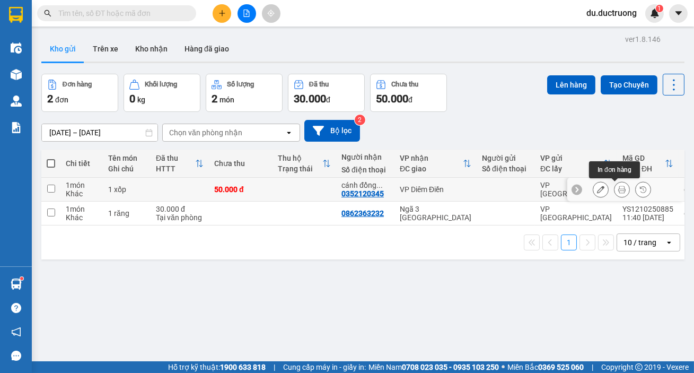
click at [618, 185] on icon at bounding box center [621, 188] width 7 height 7
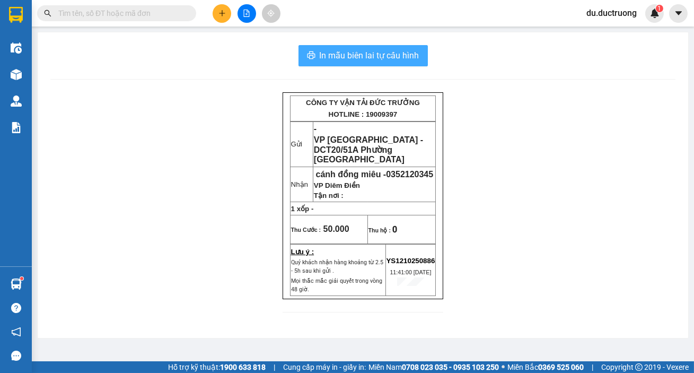
click at [392, 56] on span "In mẫu biên lai tự cấu hình" at bounding box center [370, 55] width 100 height 13
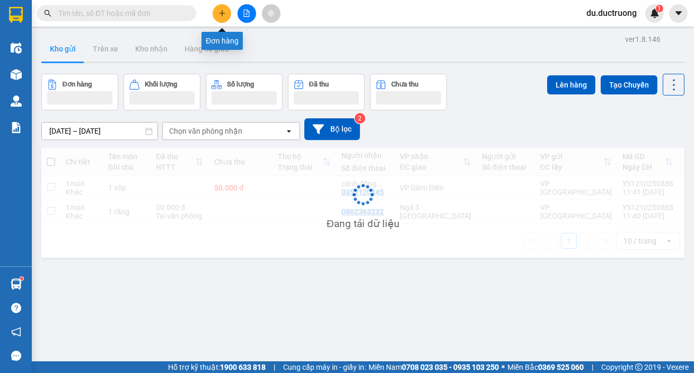
click at [227, 21] on button at bounding box center [222, 13] width 19 height 19
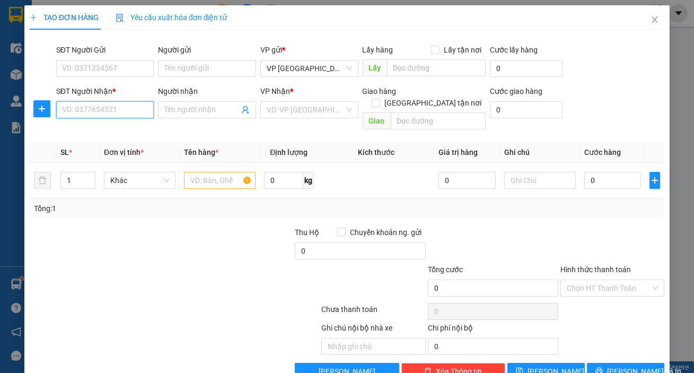
click at [136, 109] on input "SĐT Người Nhận *" at bounding box center [105, 109] width 98 height 17
click at [89, 130] on div "0388670101" at bounding box center [104, 131] width 84 height 12
type input "0388670101"
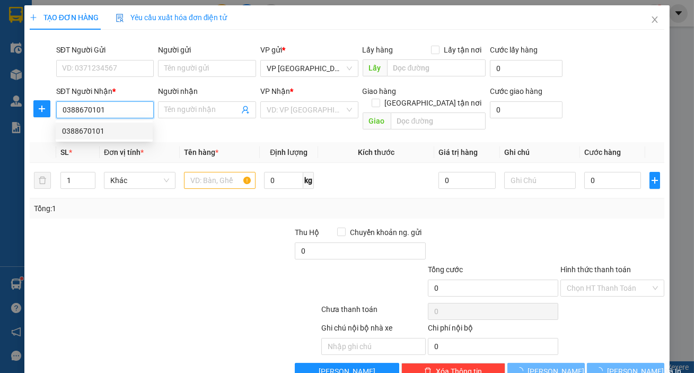
type input "0"
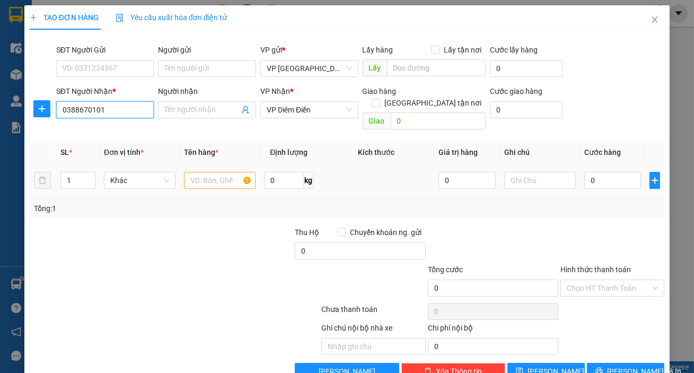
type input "0388670101"
click at [215, 172] on input "text" at bounding box center [220, 180] width 72 height 17
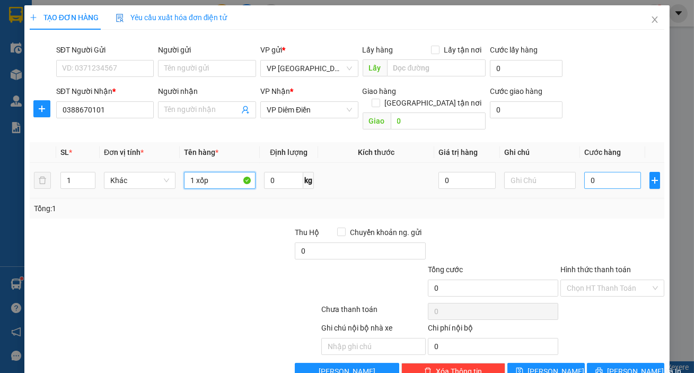
type input "1 xốp"
click at [611, 173] on input "0" at bounding box center [612, 180] width 57 height 17
type input "005"
type input "5"
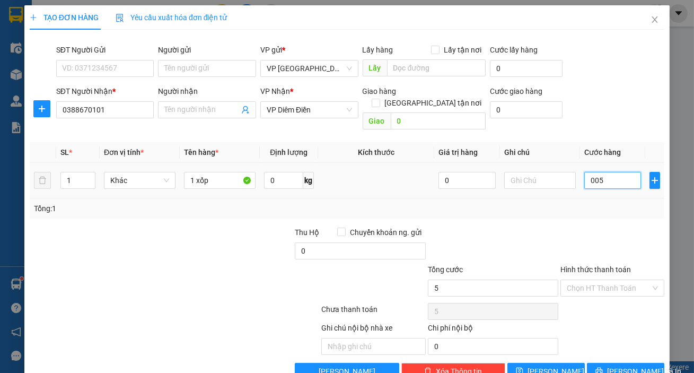
type input "0.050"
type input "50"
type input "50.000"
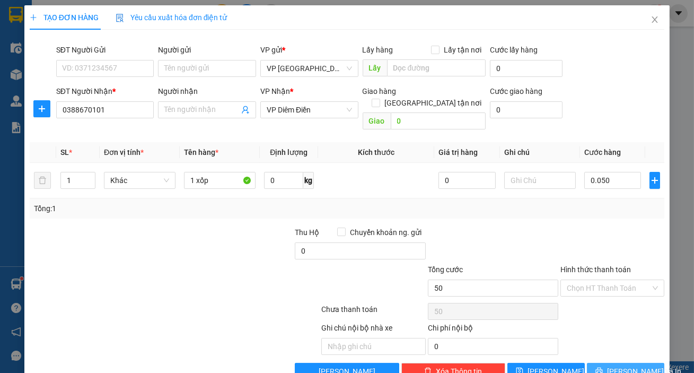
type input "50.000"
click at [636, 365] on span "[PERSON_NAME] và In" at bounding box center [644, 371] width 74 height 12
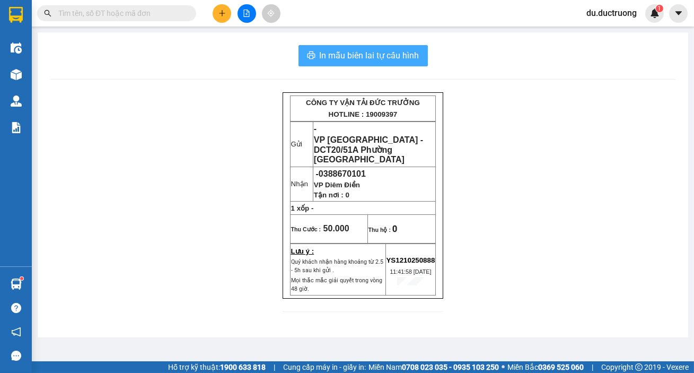
click at [366, 52] on span "In mẫu biên lai tự cấu hình" at bounding box center [370, 55] width 100 height 13
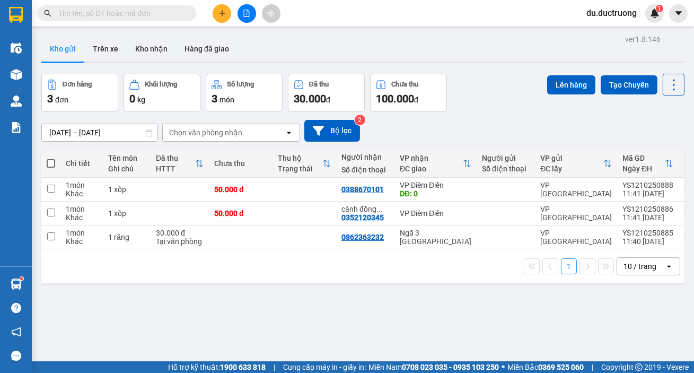
click at [47, 158] on label at bounding box center [51, 163] width 8 height 11
click at [51, 158] on input "checkbox" at bounding box center [51, 158] width 0 height 0
checkbox input "true"
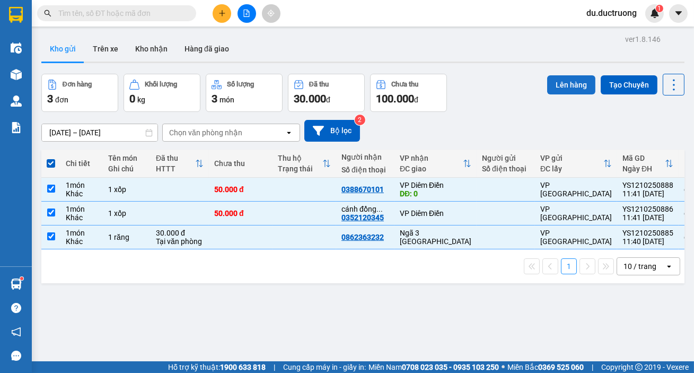
click at [547, 82] on button "Lên hàng" at bounding box center [571, 84] width 48 height 19
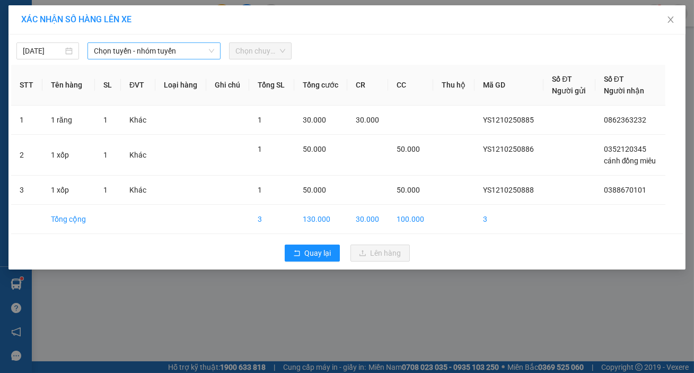
click at [128, 56] on span "Chọn tuyến - nhóm tuyến" at bounding box center [154, 51] width 120 height 16
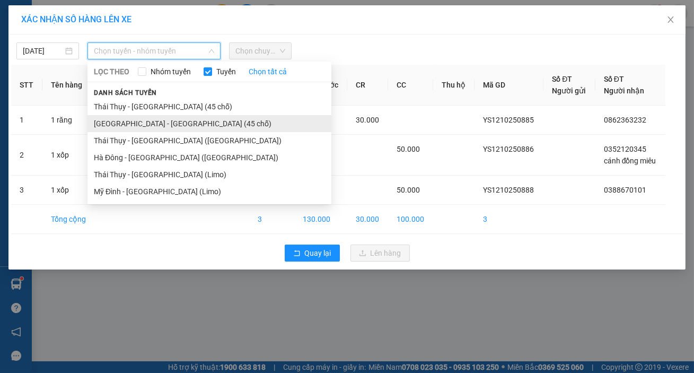
click at [145, 127] on li "[GEOGRAPHIC_DATA] - [GEOGRAPHIC_DATA] (45 chỗ)" at bounding box center [209, 123] width 244 height 17
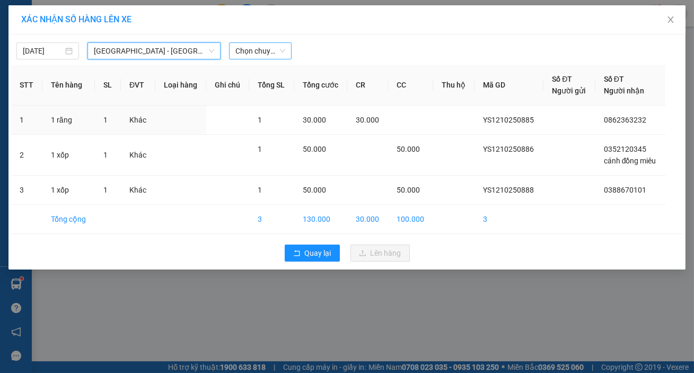
click at [260, 49] on span "Chọn chuyến" at bounding box center [260, 51] width 50 height 16
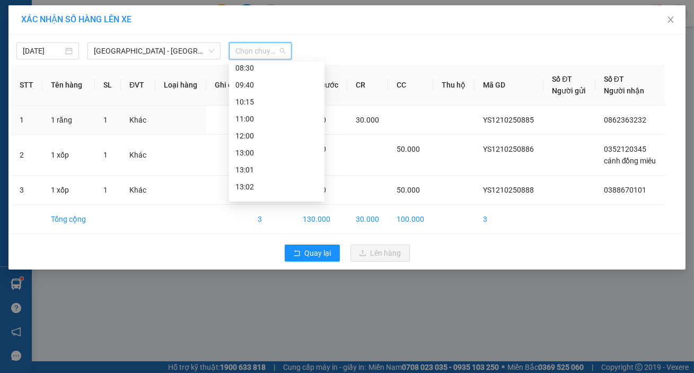
scroll to position [76, 0]
click at [284, 110] on div "11:00" at bounding box center [276, 115] width 83 height 12
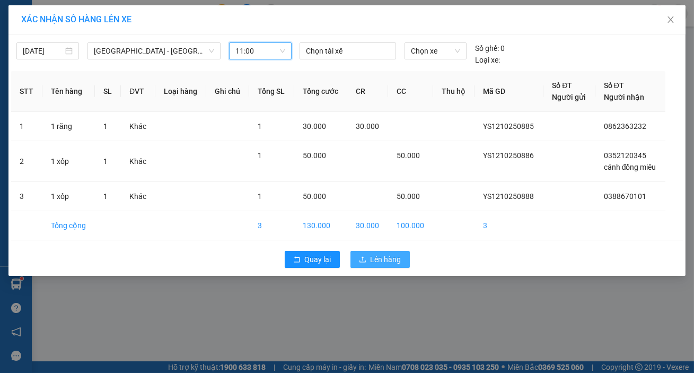
click at [385, 254] on span "Lên hàng" at bounding box center [385, 259] width 31 height 12
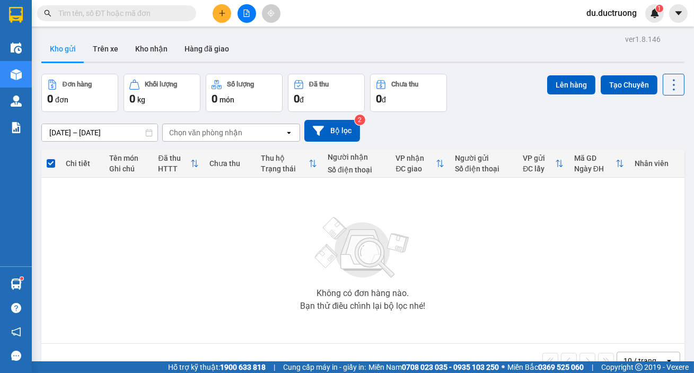
drag, startPoint x: 152, startPoint y: 8, endPoint x: 217, endPoint y: 11, distance: 65.8
click at [217, 11] on button at bounding box center [222, 13] width 19 height 19
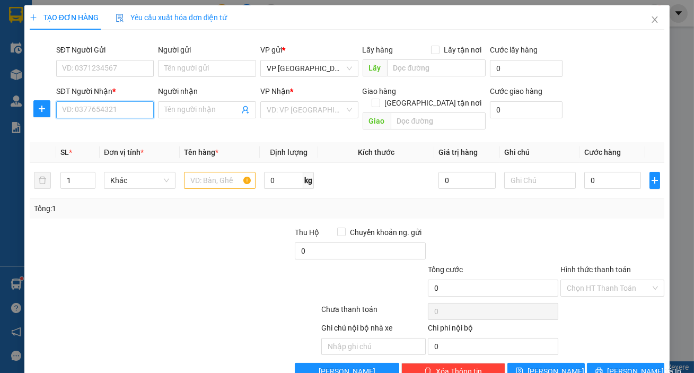
click at [125, 113] on input "SĐT Người Nhận *" at bounding box center [105, 109] width 98 height 17
click at [87, 126] on div "0917262532" at bounding box center [104, 131] width 84 height 12
type input "0917262532"
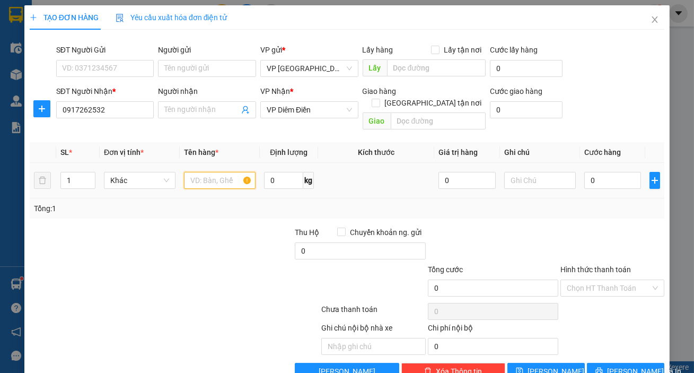
click at [224, 174] on input "text" at bounding box center [220, 180] width 72 height 17
type input "1 hộp"
click at [608, 172] on input "0" at bounding box center [612, 180] width 57 height 17
type input "004"
type input "4"
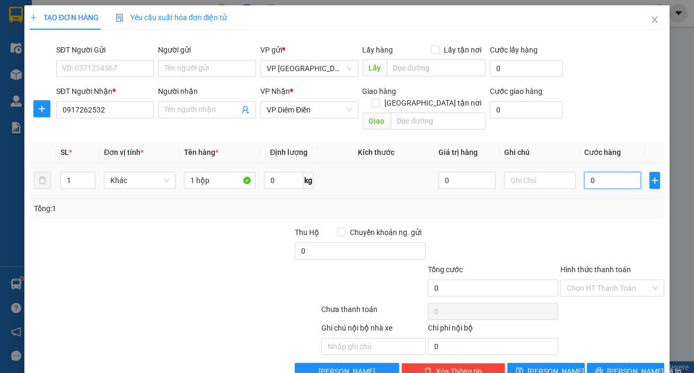
type input "4"
type input "0.040"
type input "40"
type input "40.000"
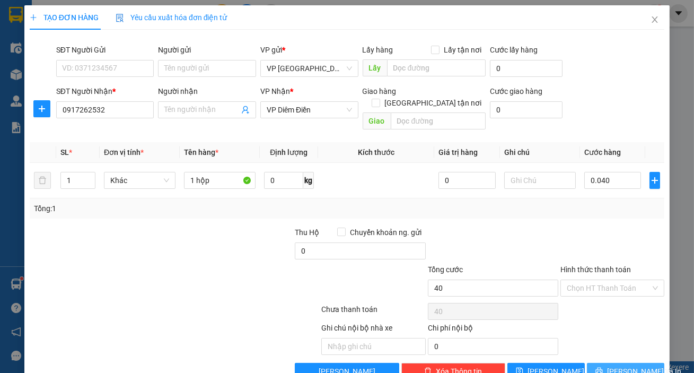
type input "40.000"
click at [625, 365] on span "[PERSON_NAME] và In" at bounding box center [644, 371] width 74 height 12
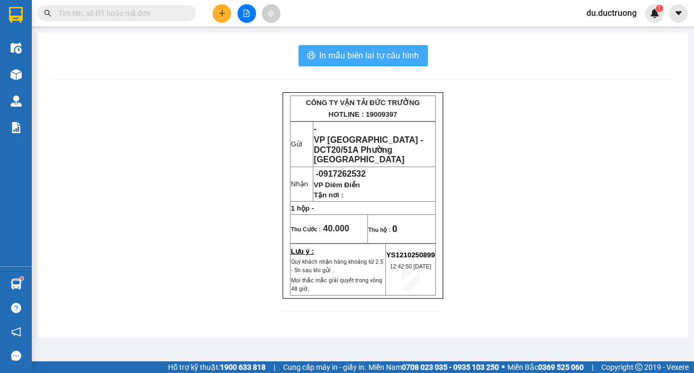
click at [365, 63] on button "In mẫu biên lai tự cấu hình" at bounding box center [362, 55] width 129 height 21
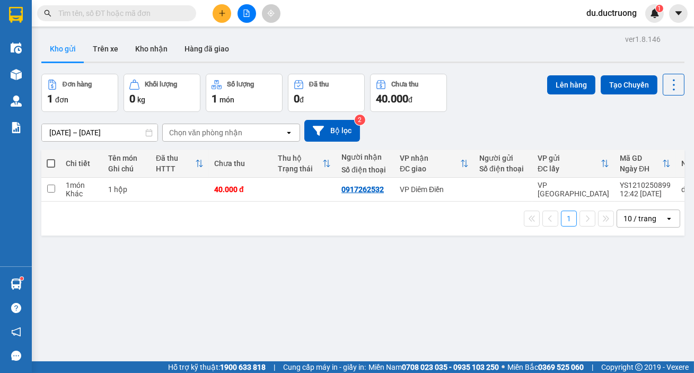
scroll to position [123, 0]
click at [394, 186] on tr "1 món Khác 1 hộp 40.000 đ 0917262532 VP Diêm Điền VP [GEOGRAPHIC_DATA] YS121025…" at bounding box center [386, 190] width 691 height 24
checkbox input "true"
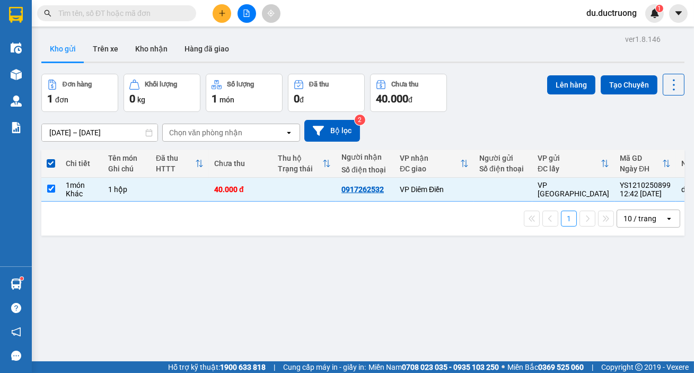
click at [525, 267] on div "ver 1.8.146 Kho gửi Trên xe Kho nhận Hàng đã giao Đơn hàng 1 đơn Khối lượng 0 k…" at bounding box center [362, 218] width 651 height 373
click at [218, 20] on button at bounding box center [222, 13] width 19 height 19
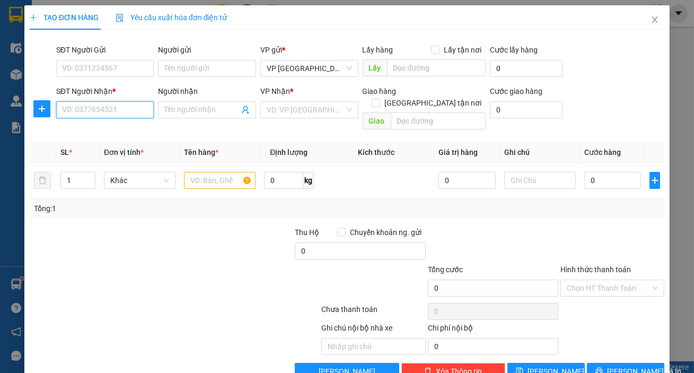
click at [121, 112] on input "SĐT Người Nhận *" at bounding box center [105, 109] width 98 height 17
click at [120, 139] on div "0975894988" at bounding box center [104, 130] width 97 height 17
type input "0975894988"
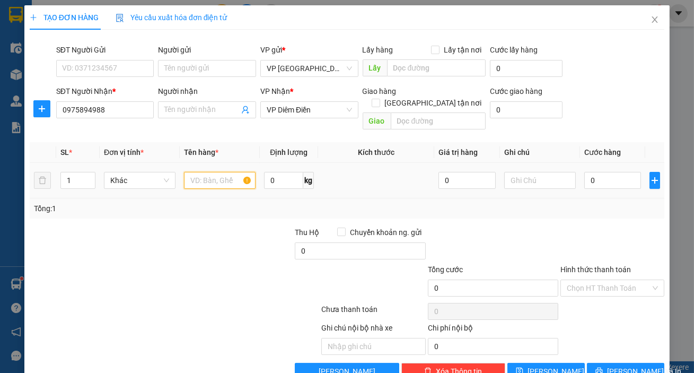
click at [196, 175] on input "text" at bounding box center [220, 180] width 72 height 17
type input "1 răng"
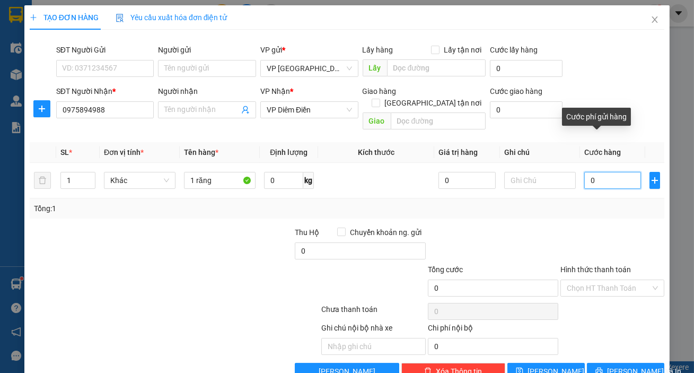
type input "003"
type input "3"
type input "0.030"
type input "30"
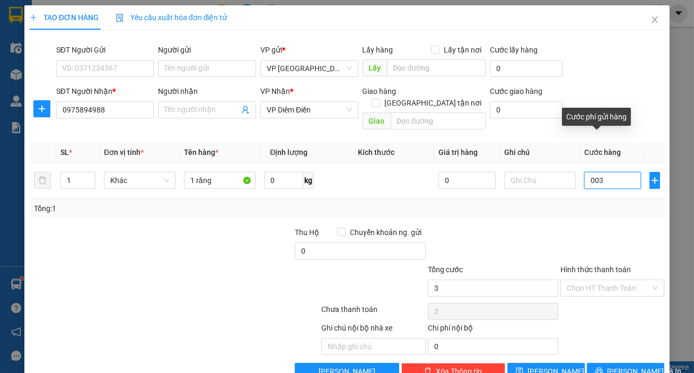
type input "30"
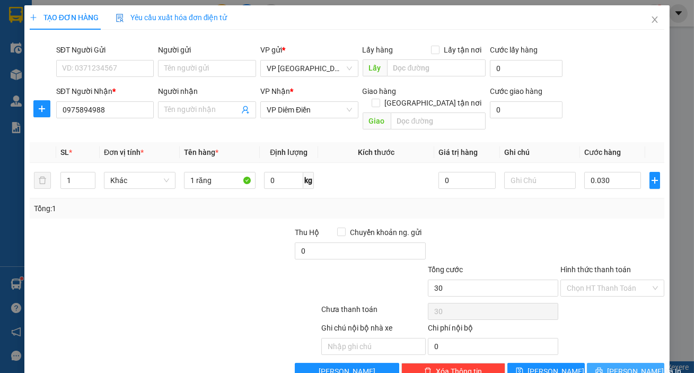
type input "30.000"
click at [600, 363] on button "[PERSON_NAME] và In" at bounding box center [625, 371] width 77 height 17
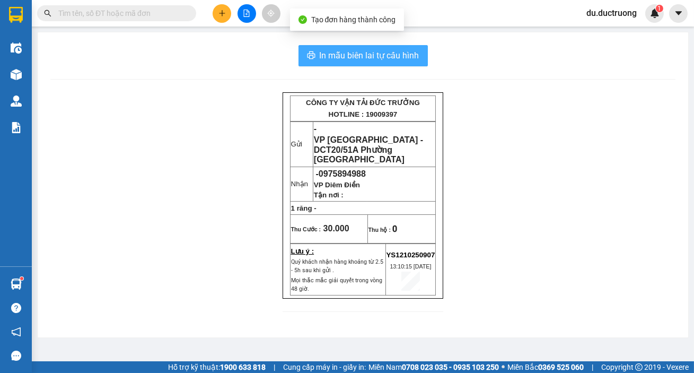
click at [377, 65] on button "In mẫu biên lai tự cấu hình" at bounding box center [362, 55] width 129 height 21
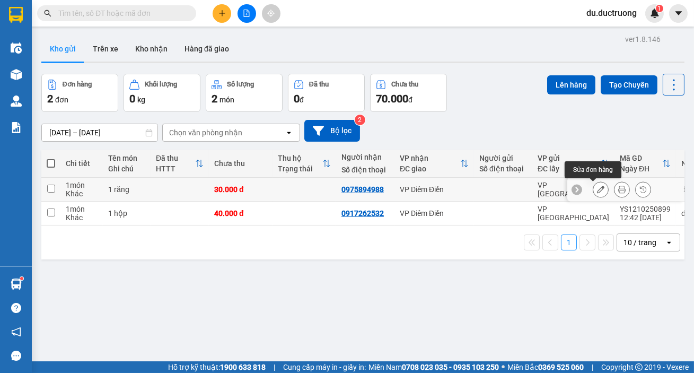
click at [597, 190] on icon at bounding box center [600, 188] width 7 height 7
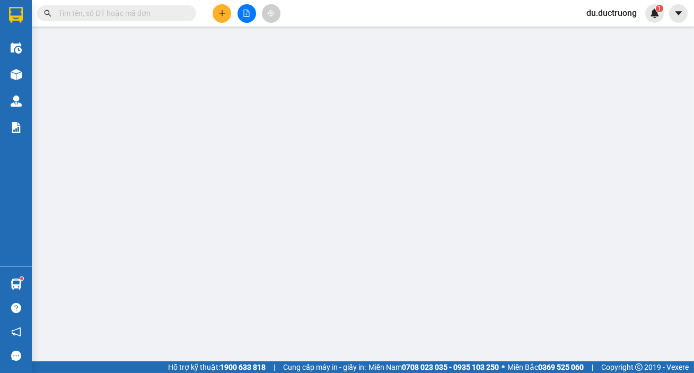
type input "0975894988"
type input "30.000"
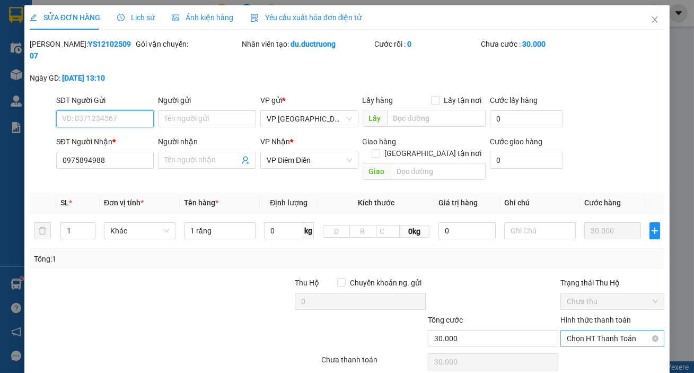
click at [599, 334] on span "Chọn HT Thanh Toán" at bounding box center [612, 338] width 91 height 16
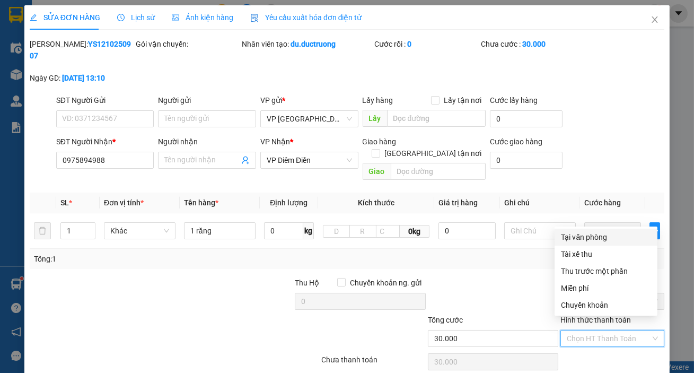
click at [589, 235] on div "Tại văn phòng" at bounding box center [606, 237] width 90 height 12
type input "0"
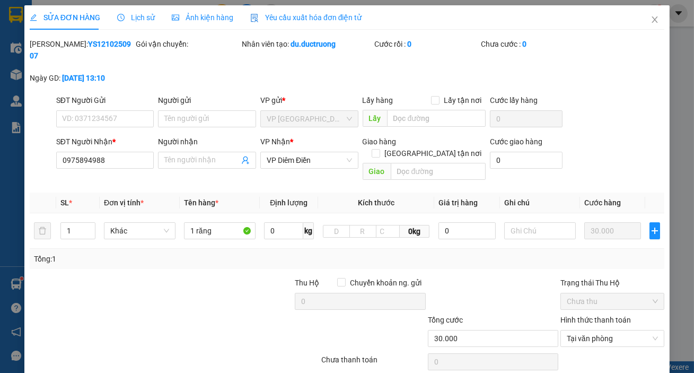
scroll to position [66, 0]
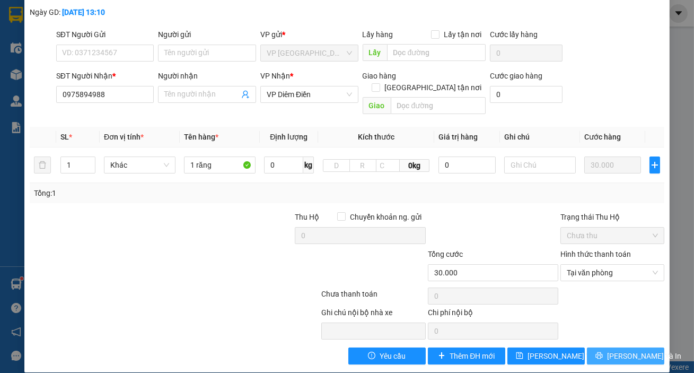
click at [617, 350] on span "[PERSON_NAME] và In" at bounding box center [644, 356] width 74 height 12
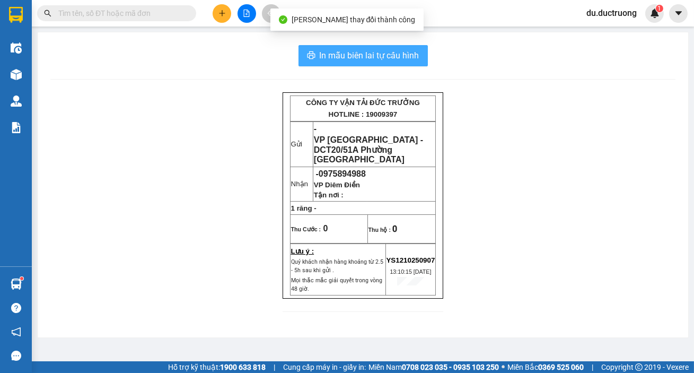
click at [387, 57] on span "In mẫu biên lai tự cấu hình" at bounding box center [370, 55] width 100 height 13
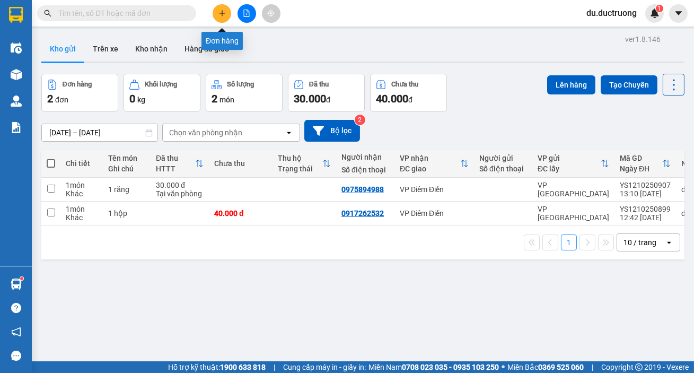
click at [217, 11] on button at bounding box center [222, 13] width 19 height 19
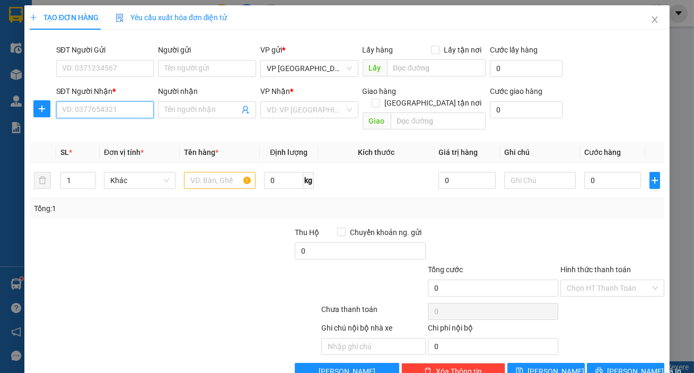
click at [102, 116] on input "SĐT Người Nhận *" at bounding box center [105, 109] width 98 height 17
click at [132, 101] on input "SĐT Người Nhận *" at bounding box center [105, 109] width 98 height 17
click at [120, 128] on div "0763444197" at bounding box center [104, 131] width 84 height 12
type input "0763444197"
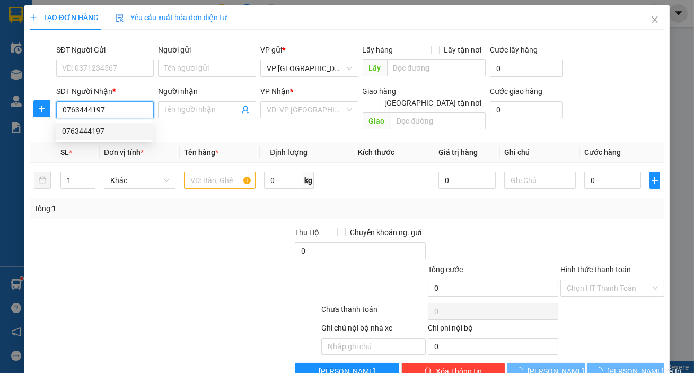
type input "0"
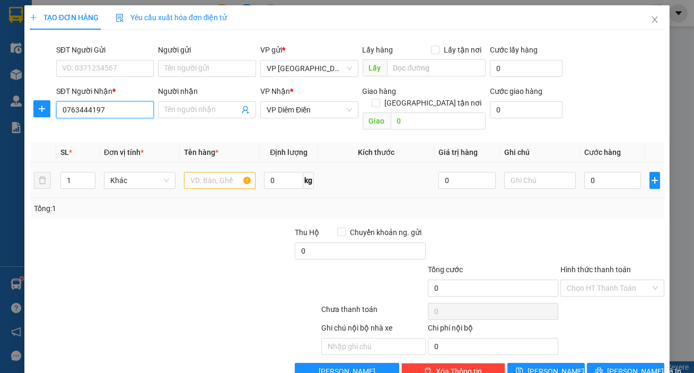
type input "0763444197"
click at [212, 172] on input "text" at bounding box center [220, 180] width 72 height 17
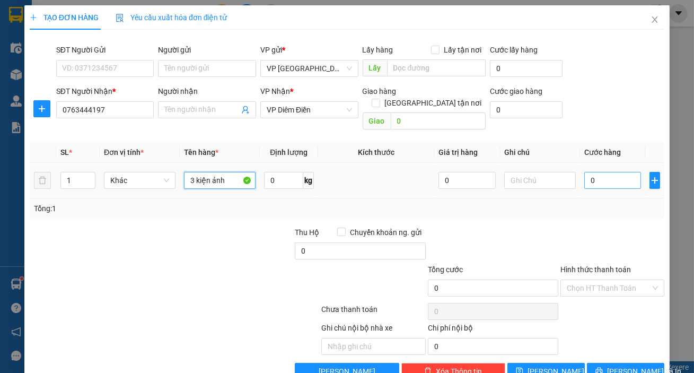
type input "3 kiện ảnh"
click at [598, 172] on input "0" at bounding box center [612, 180] width 57 height 17
type input "001"
type input "1"
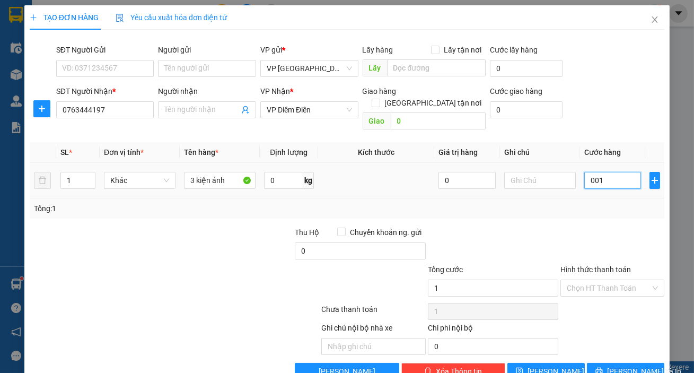
type input "0.015"
type input "15"
type input "00.150"
type input "150"
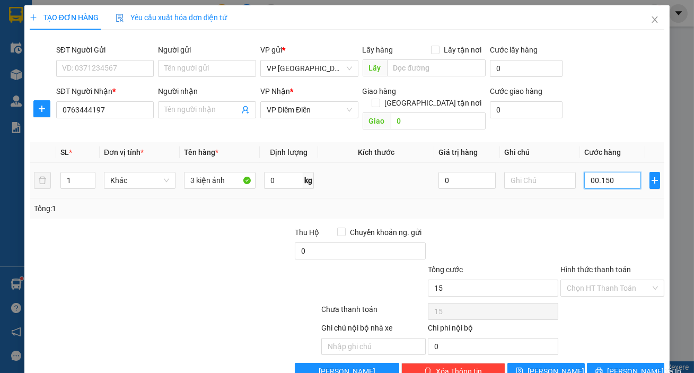
type input "150"
type input "150.000"
click at [599, 367] on icon "printer" at bounding box center [598, 370] width 7 height 7
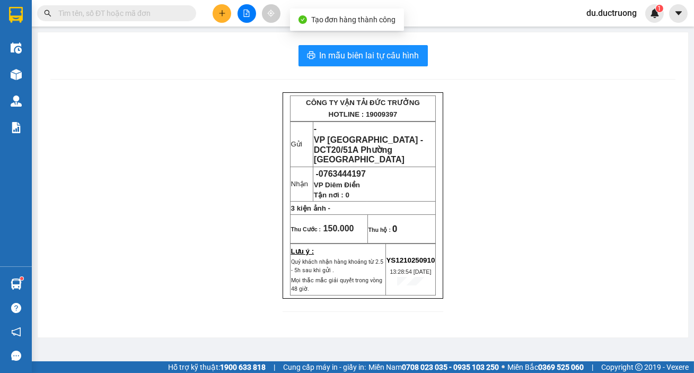
click at [375, 77] on div "In mẫu biên lai tự cấu hình CÔNG TY VẬN TẢI ĐỨC TRƯỞNG HOTLINE : 19009397 Gửi -…" at bounding box center [363, 184] width 650 height 305
click at [378, 64] on button "In mẫu biên lai tự cấu hình" at bounding box center [362, 55] width 129 height 21
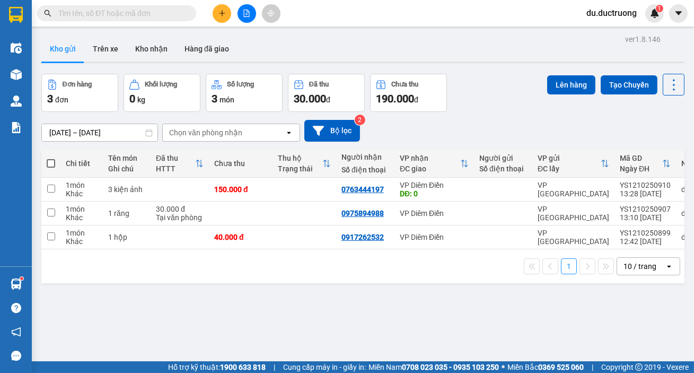
click at [579, 114] on div "[DATE] – [DATE] Press the down arrow key to interact with the calendar and sele…" at bounding box center [362, 131] width 643 height 38
drag, startPoint x: 643, startPoint y: 121, endPoint x: 674, endPoint y: 152, distance: 43.8
click at [661, 139] on div "[DATE] – [DATE] Press the down arrow key to interact with the calendar and sele…" at bounding box center [362, 131] width 643 height 38
click at [48, 163] on span at bounding box center [51, 163] width 8 height 8
click at [51, 158] on input "checkbox" at bounding box center [51, 158] width 0 height 0
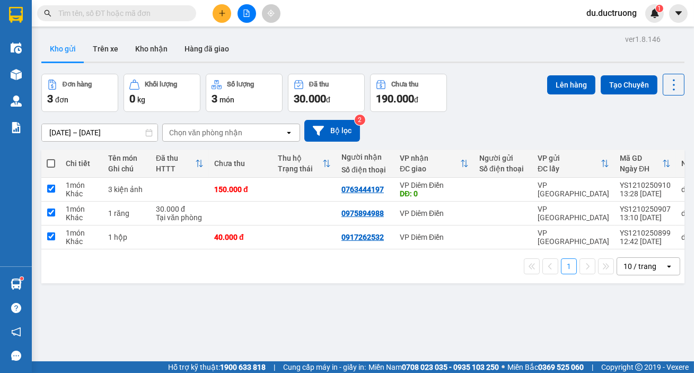
checkbox input "true"
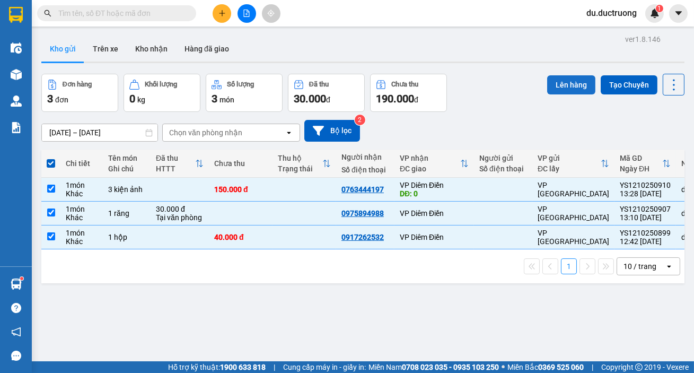
click at [556, 87] on button "Lên hàng" at bounding box center [571, 84] width 48 height 19
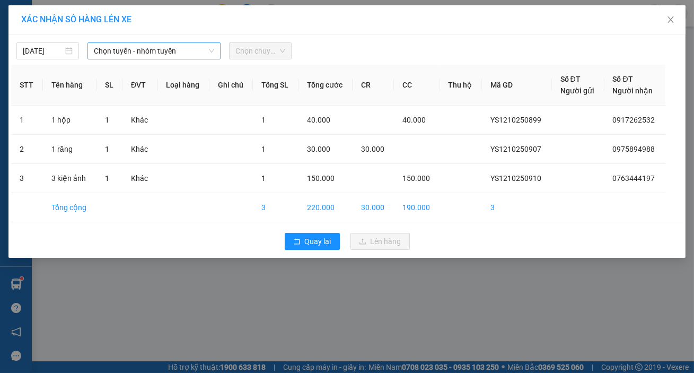
click at [175, 55] on span "Chọn tuyến - nhóm tuyến" at bounding box center [154, 51] width 120 height 16
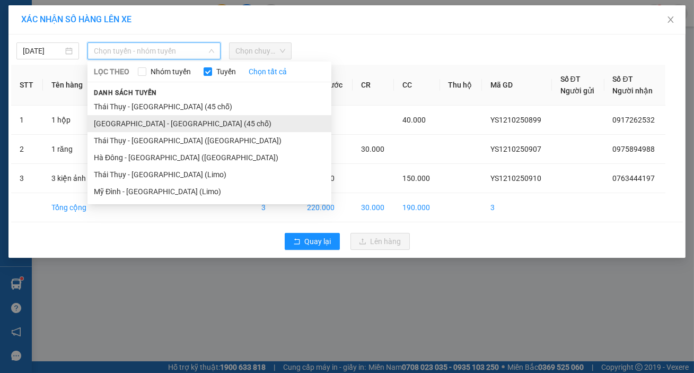
click at [161, 118] on li "[GEOGRAPHIC_DATA] - [GEOGRAPHIC_DATA] (45 chỗ)" at bounding box center [209, 123] width 244 height 17
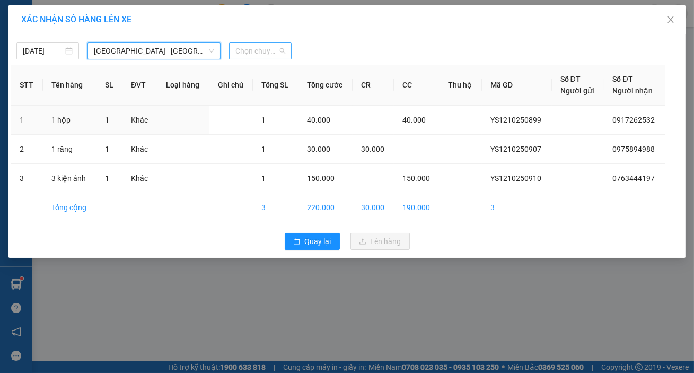
click at [249, 47] on span "Chọn chuyến" at bounding box center [260, 51] width 50 height 16
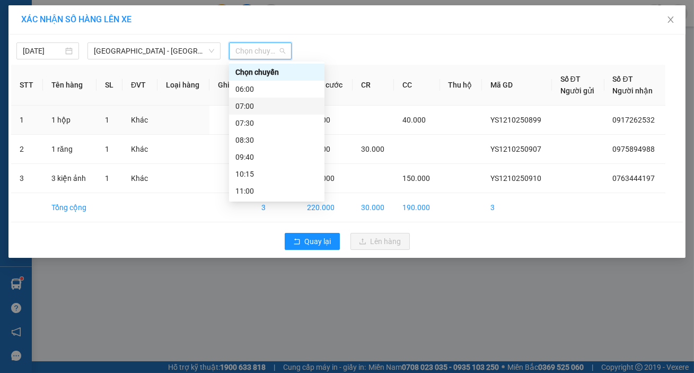
scroll to position [186, 0]
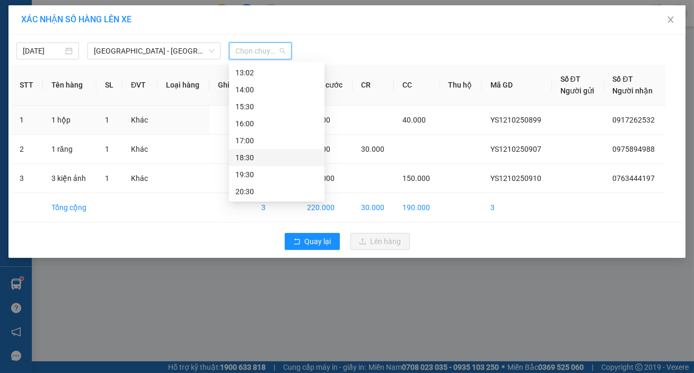
drag, startPoint x: 316, startPoint y: 161, endPoint x: 319, endPoint y: 149, distance: 11.3
click at [319, 149] on div "Chọn chuyến 06:00 07:00 07:30 08:30 09:40 10:15 11:00 12:00 13:00 13:01 13:02 1…" at bounding box center [276, 132] width 95 height 136
click at [276, 72] on div "13:02" at bounding box center [276, 73] width 83 height 12
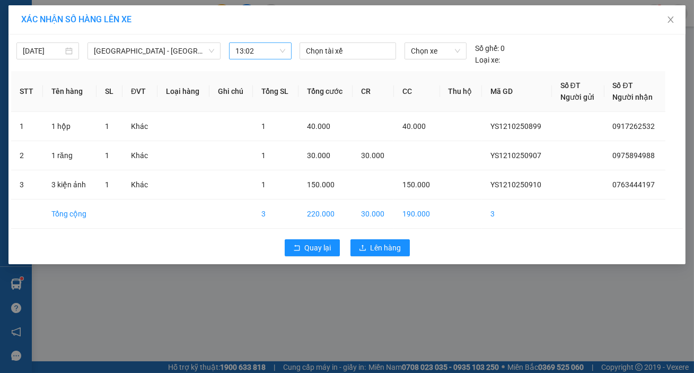
click at [269, 42] on div "[DATE] [GEOGRAPHIC_DATA] - [GEOGRAPHIC_DATA] (45 chỗ) LỌC THEO Nhóm tuyến Tuyến…" at bounding box center [346, 51] width 671 height 29
click at [268, 57] on span "13:02" at bounding box center [260, 51] width 50 height 16
click at [326, 152] on span "30.000" at bounding box center [318, 155] width 23 height 8
click at [271, 43] on span "13:02" at bounding box center [260, 51] width 50 height 16
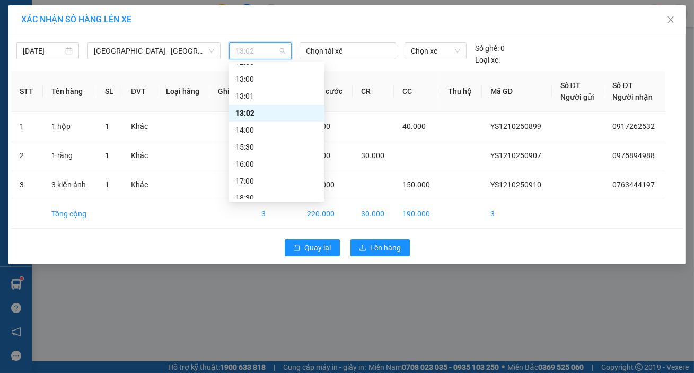
scroll to position [142, 0]
click at [252, 82] on div "13:00" at bounding box center [276, 83] width 83 height 12
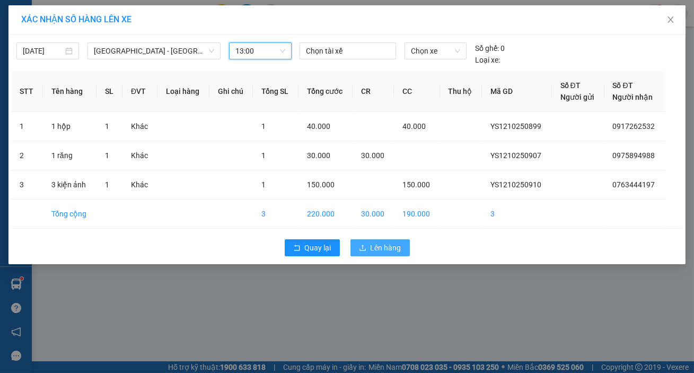
click at [384, 254] on button "Lên hàng" at bounding box center [379, 247] width 59 height 17
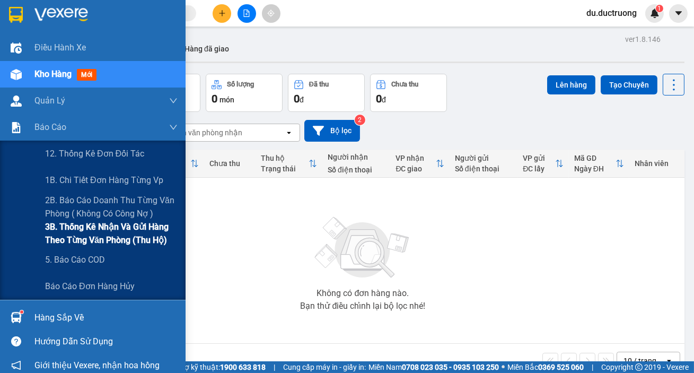
drag, startPoint x: 66, startPoint y: 235, endPoint x: 74, endPoint y: 233, distance: 8.4
click at [68, 235] on span "3B. Thống kê nhận và gửi hàng theo từng văn phòng (thu hộ)" at bounding box center [111, 233] width 132 height 26
